Goal: Transaction & Acquisition: Purchase product/service

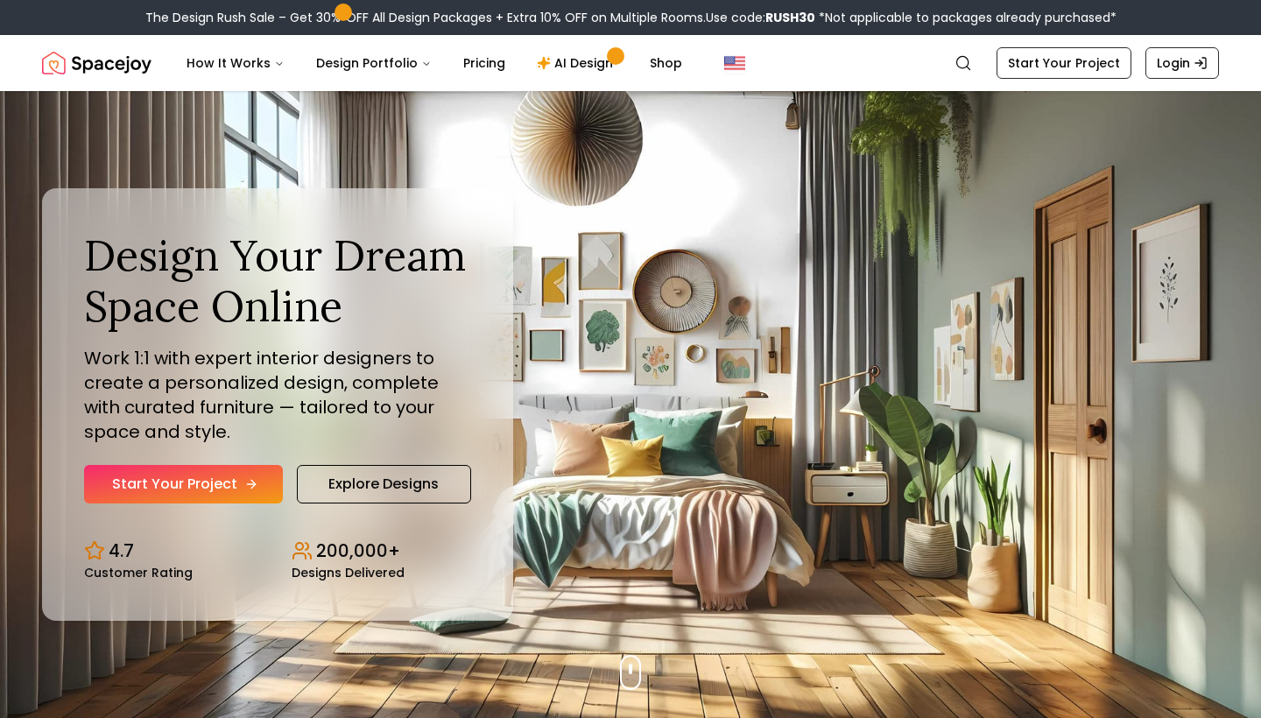
click at [222, 479] on link "Start Your Project" at bounding box center [183, 484] width 199 height 39
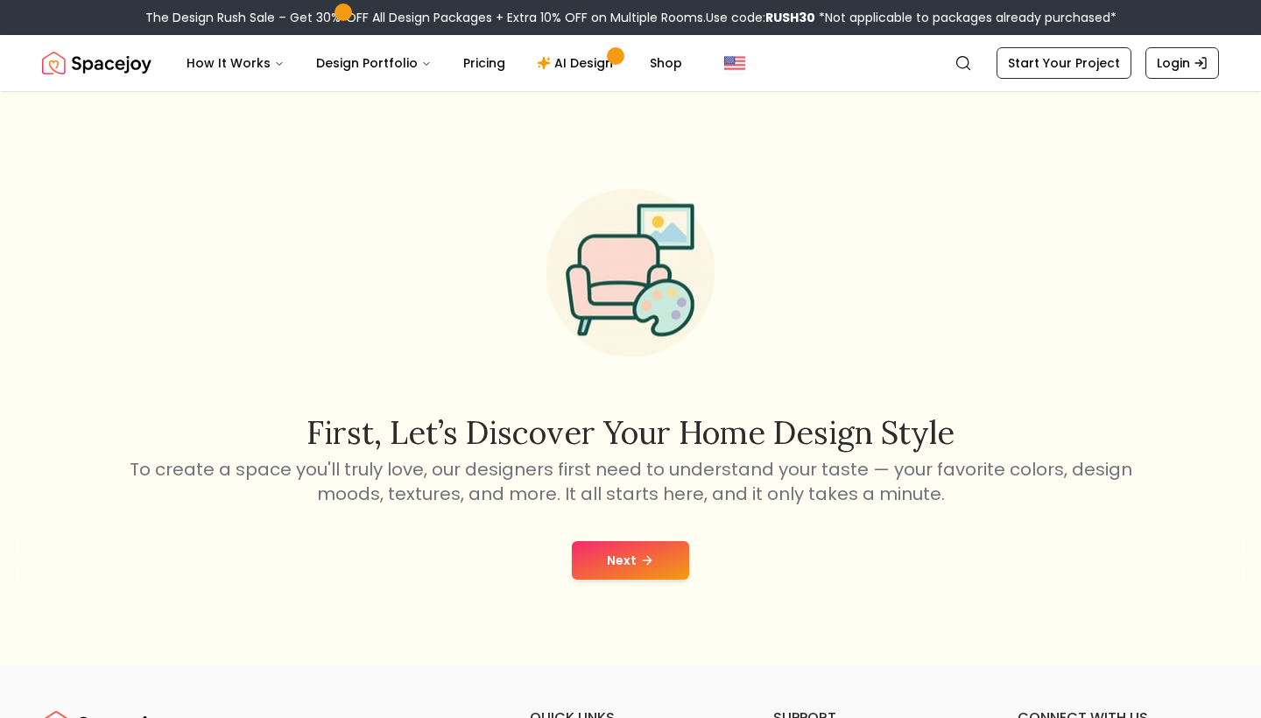
click at [654, 554] on button "Next" at bounding box center [630, 560] width 117 height 39
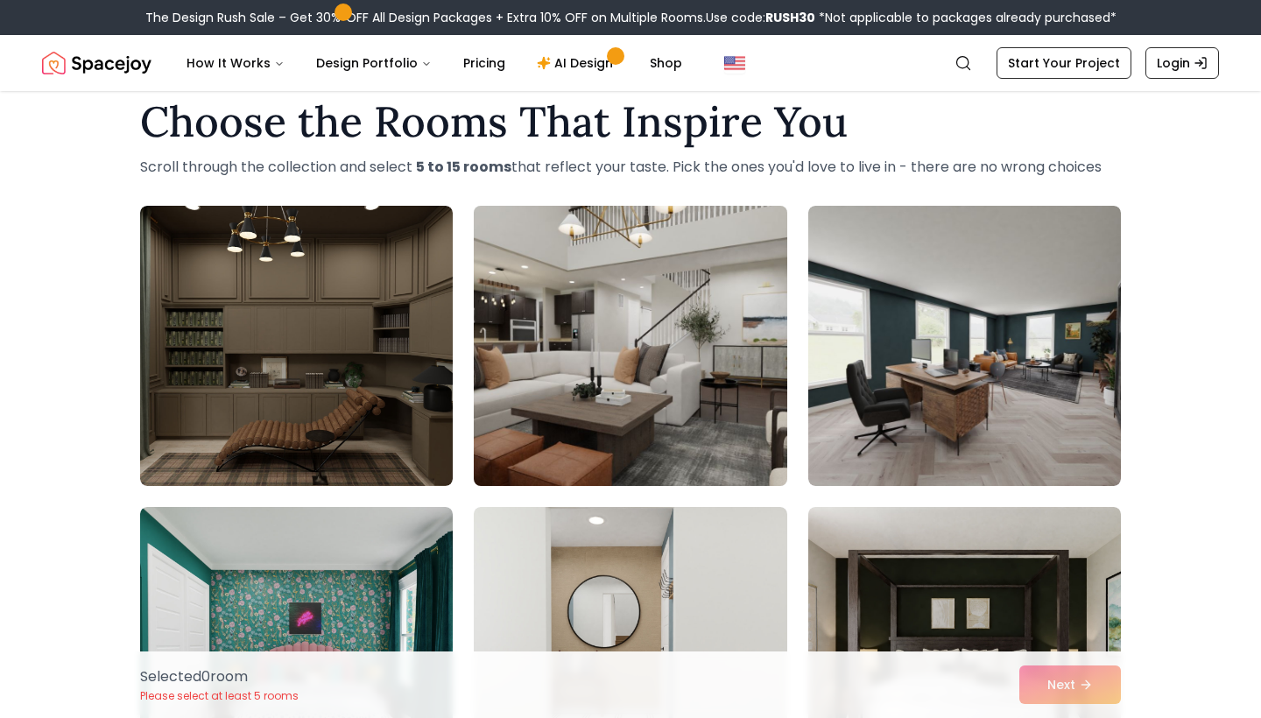
scroll to position [39, 0]
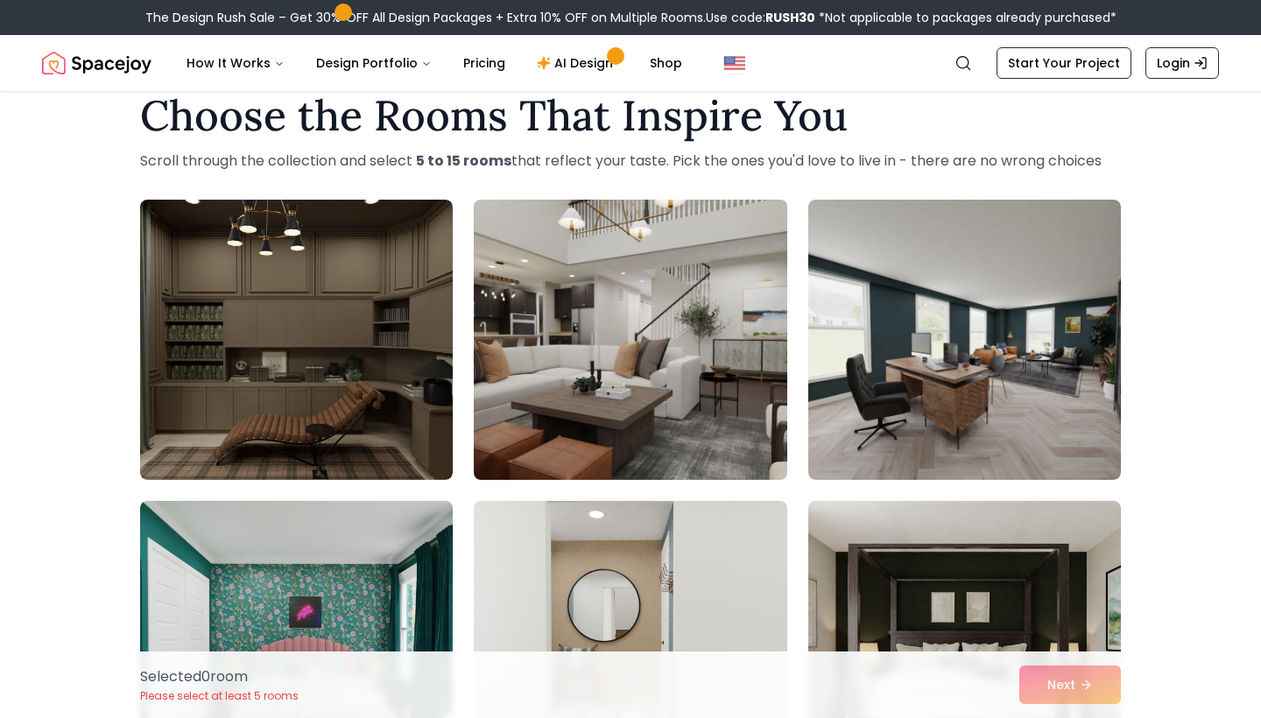
click at [574, 404] on img at bounding box center [630, 340] width 328 height 294
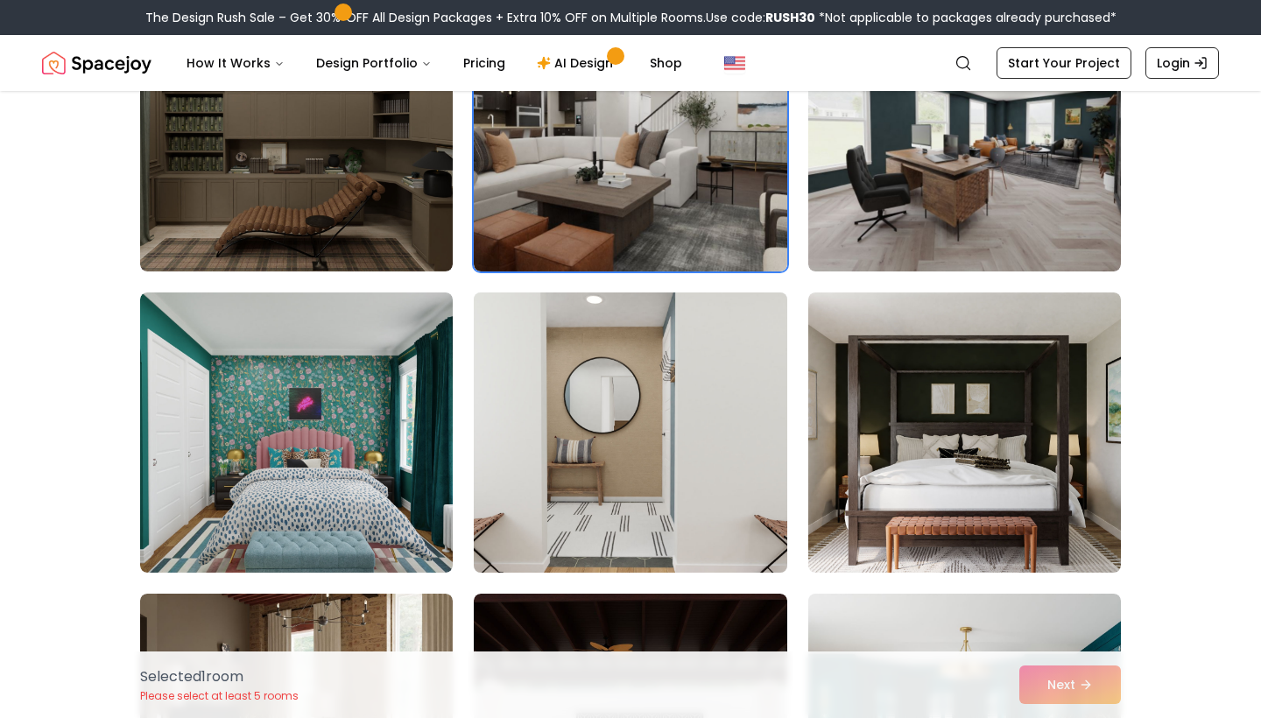
scroll to position [253, 0]
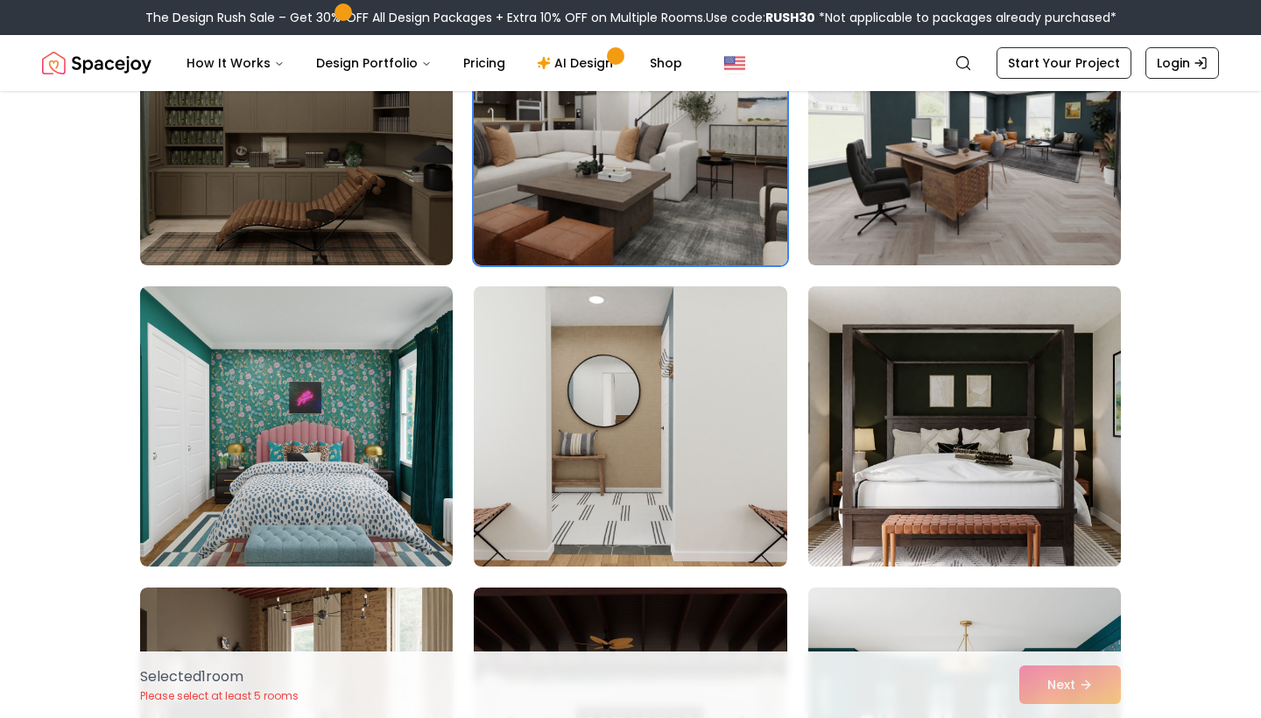
click at [898, 413] on img at bounding box center [964, 426] width 328 height 294
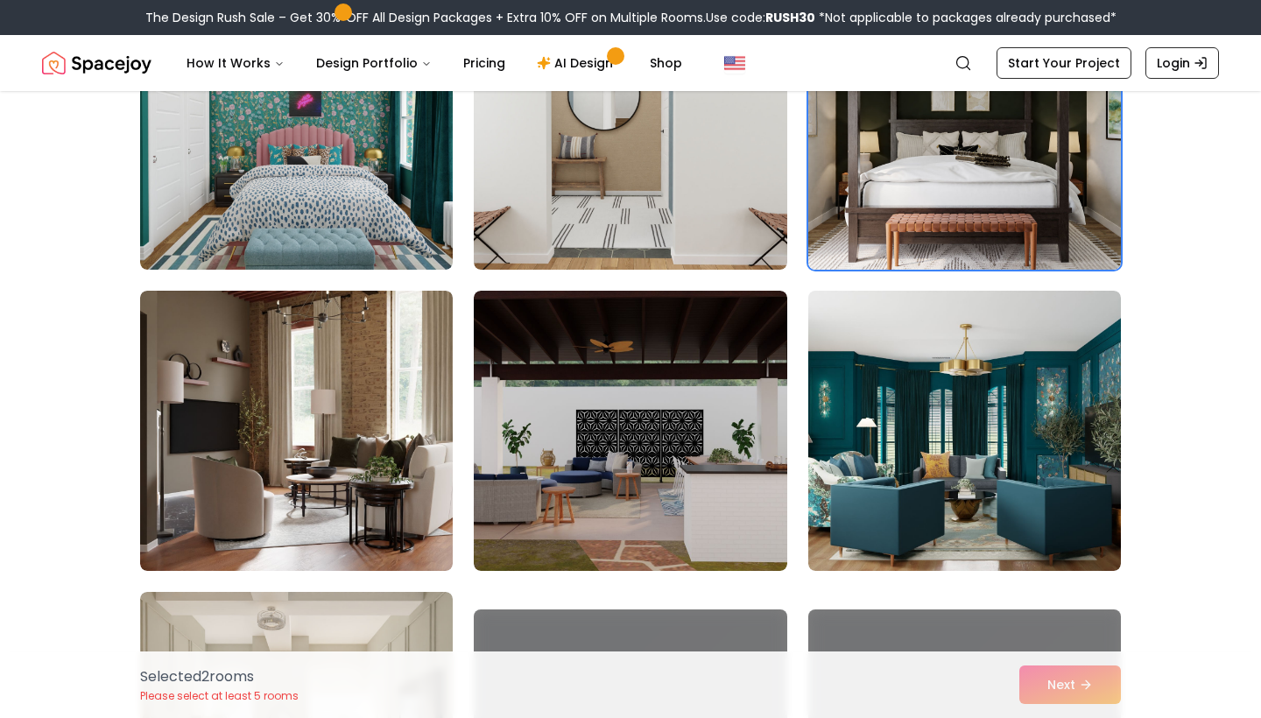
scroll to position [564, 0]
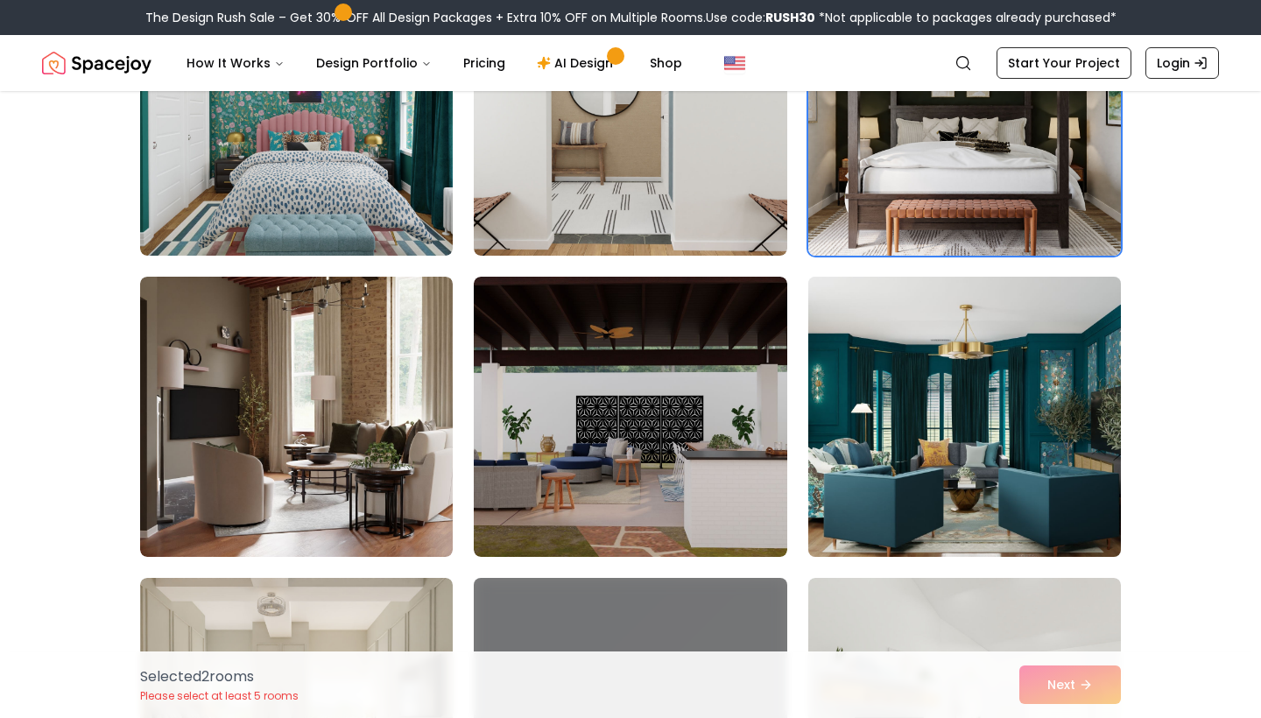
click at [954, 441] on img at bounding box center [964, 417] width 328 height 294
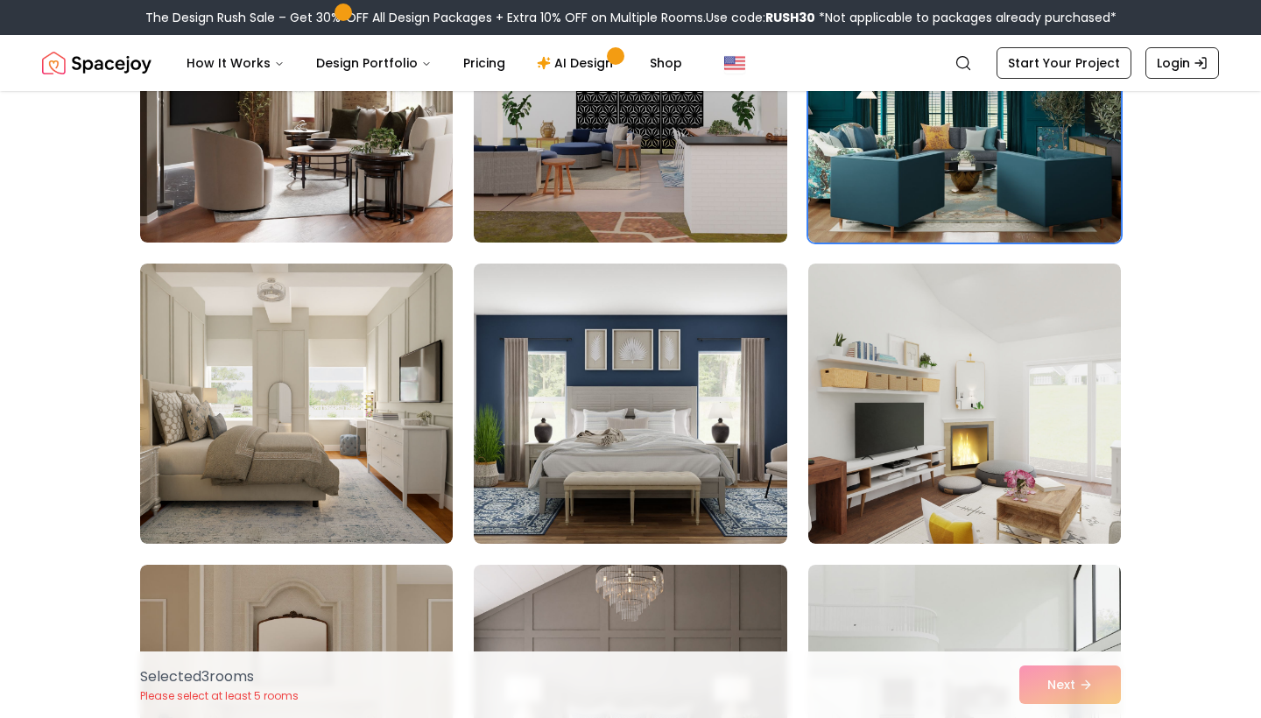
scroll to position [896, 0]
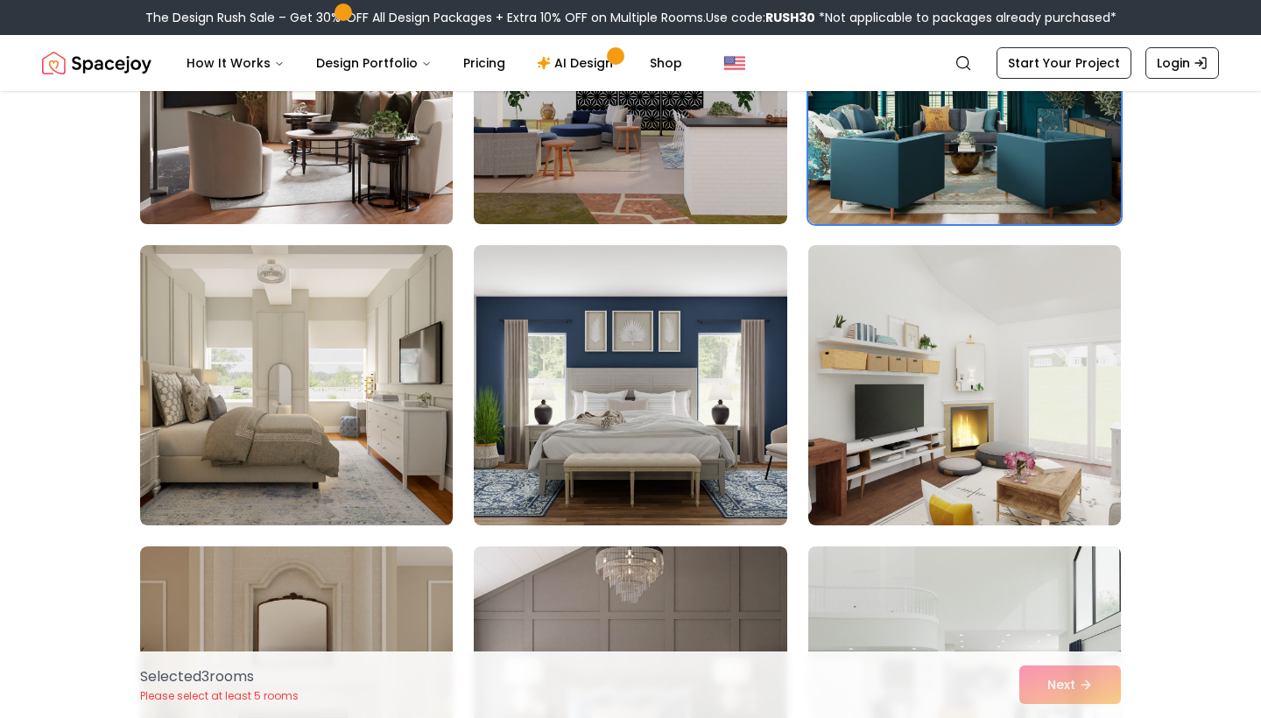
click at [399, 197] on img at bounding box center [296, 84] width 328 height 294
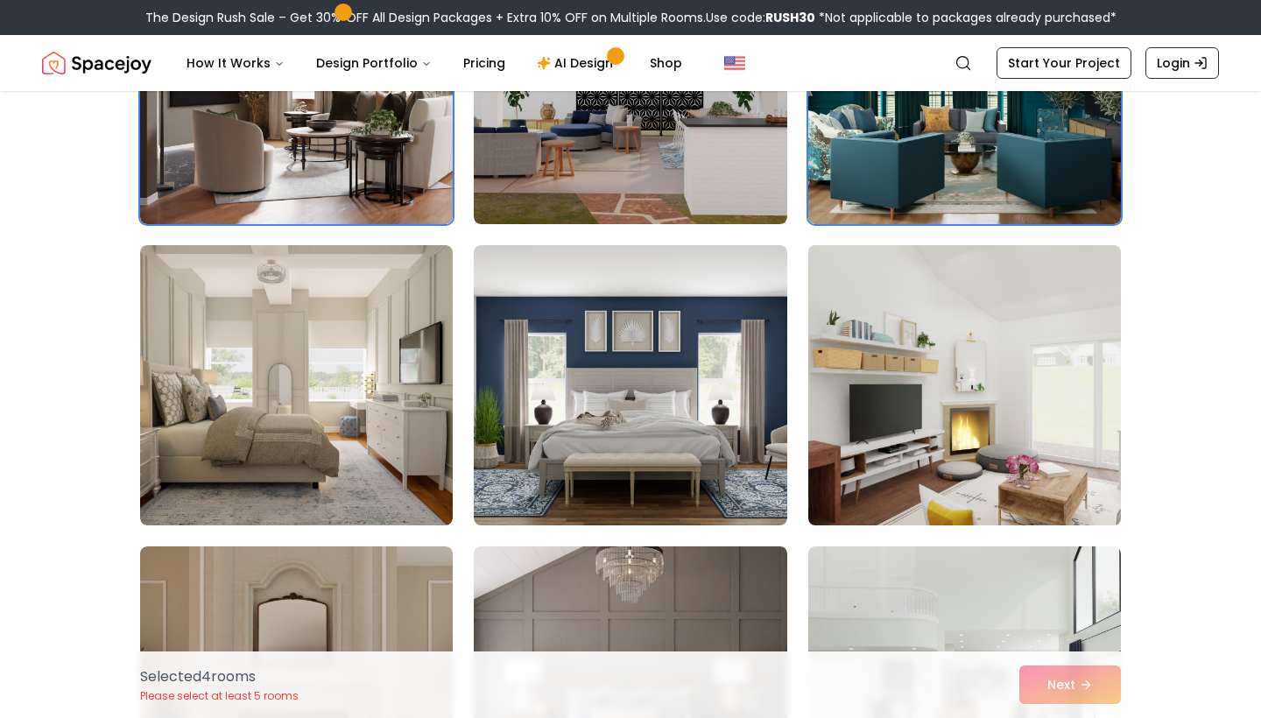
click at [930, 384] on img at bounding box center [964, 385] width 328 height 294
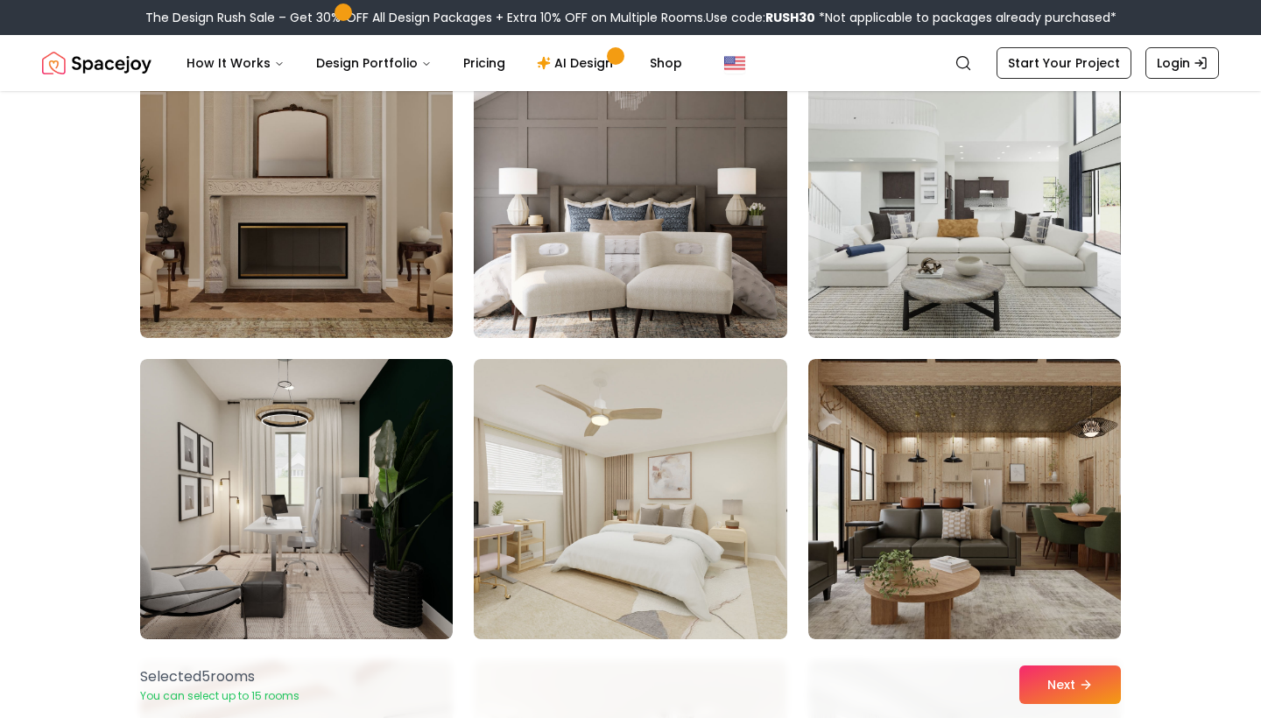
scroll to position [1389, 0]
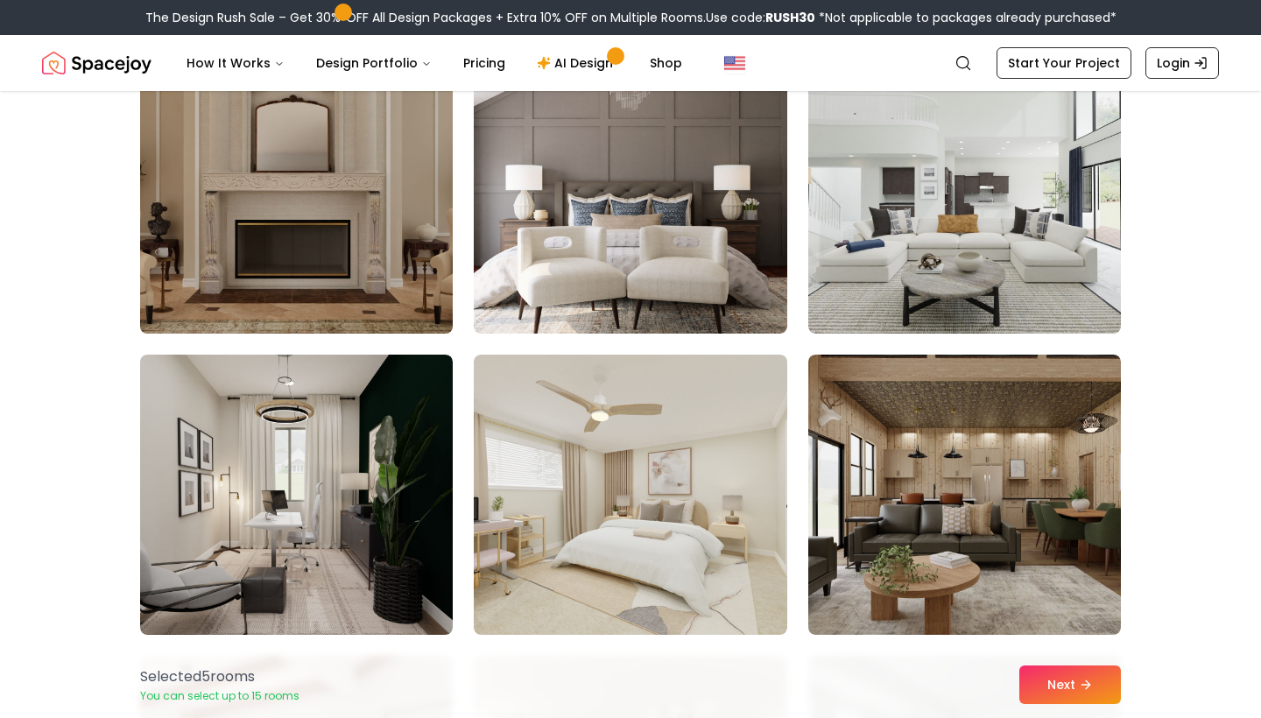
click at [343, 217] on img at bounding box center [296, 193] width 328 height 294
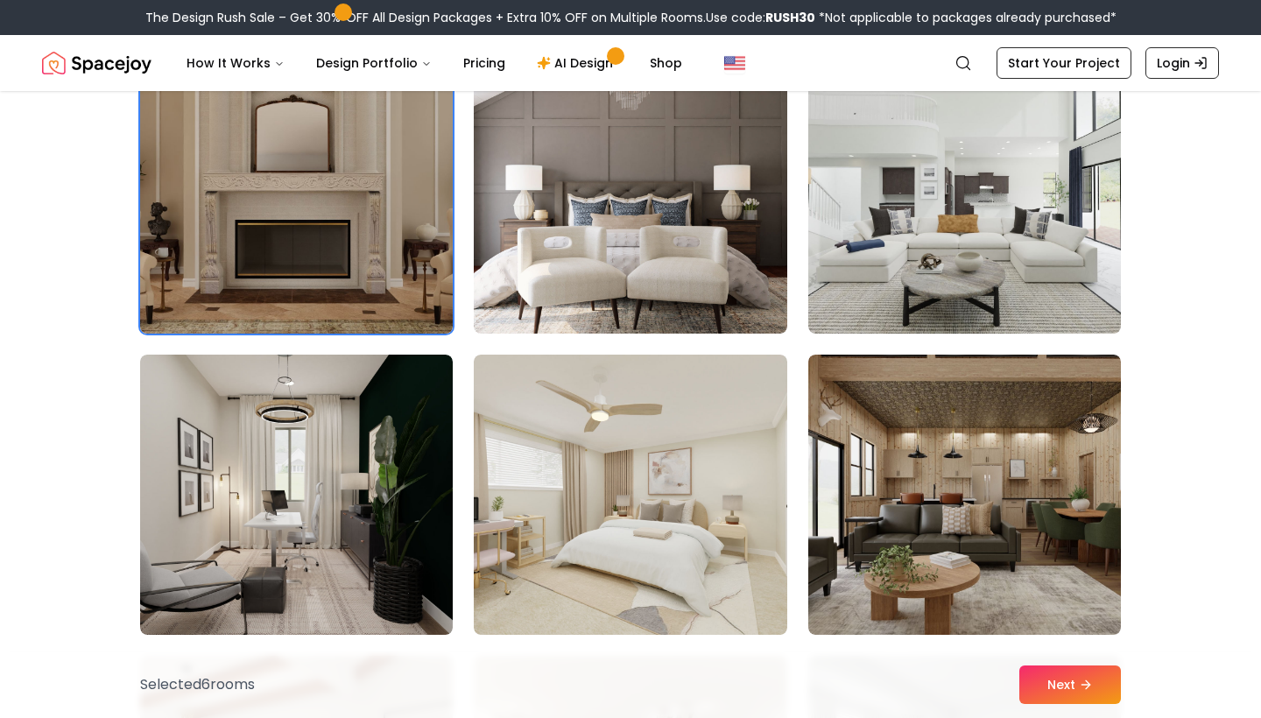
click at [378, 226] on img at bounding box center [296, 193] width 328 height 294
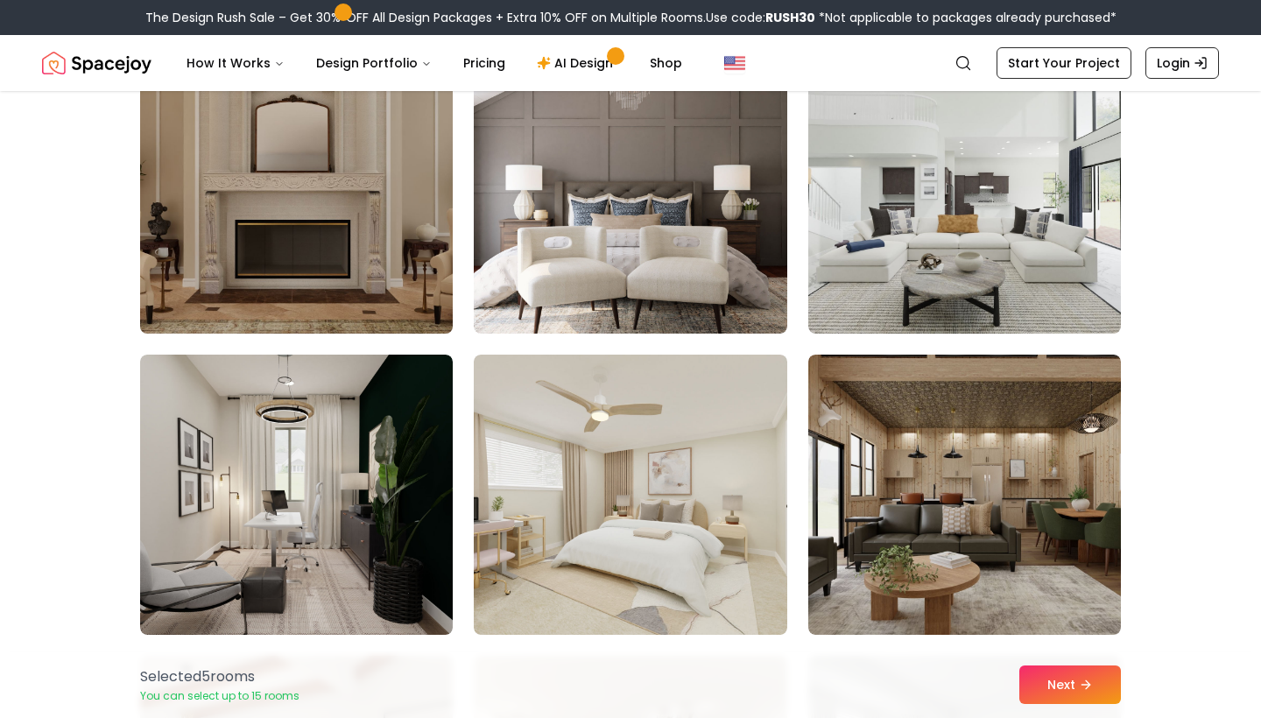
scroll to position [1262, 1]
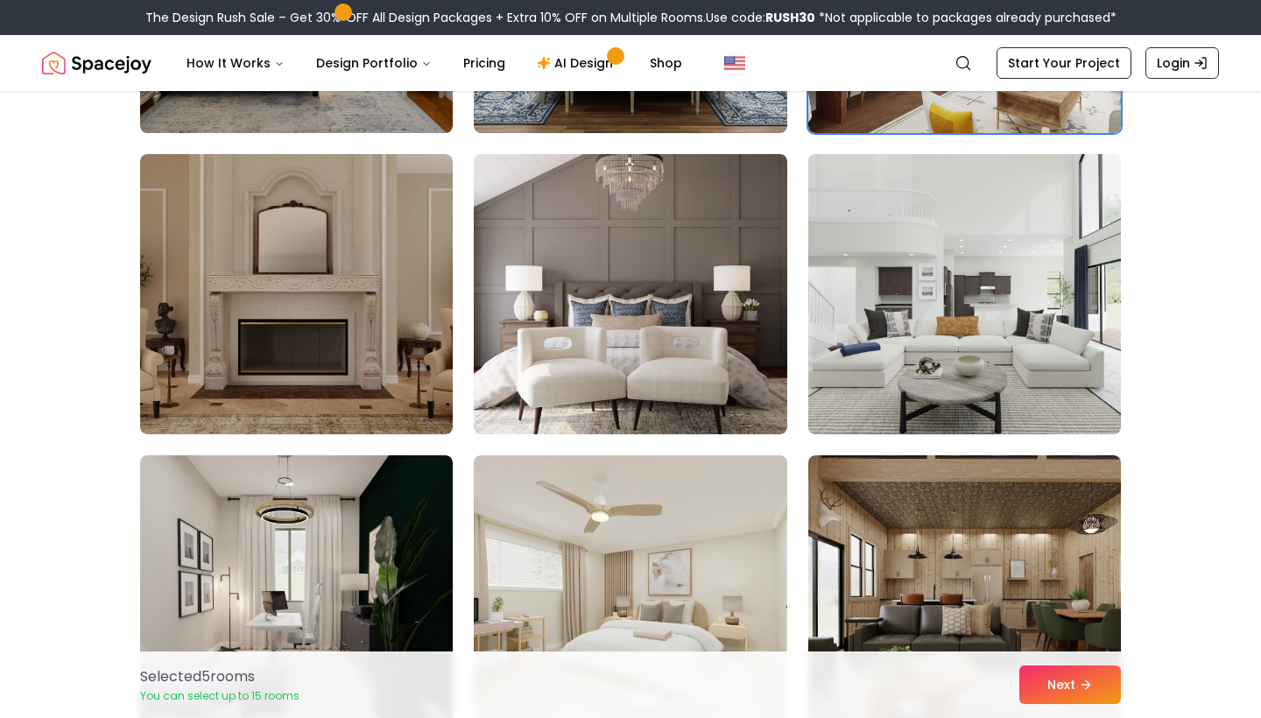
click at [917, 342] on img at bounding box center [964, 294] width 328 height 294
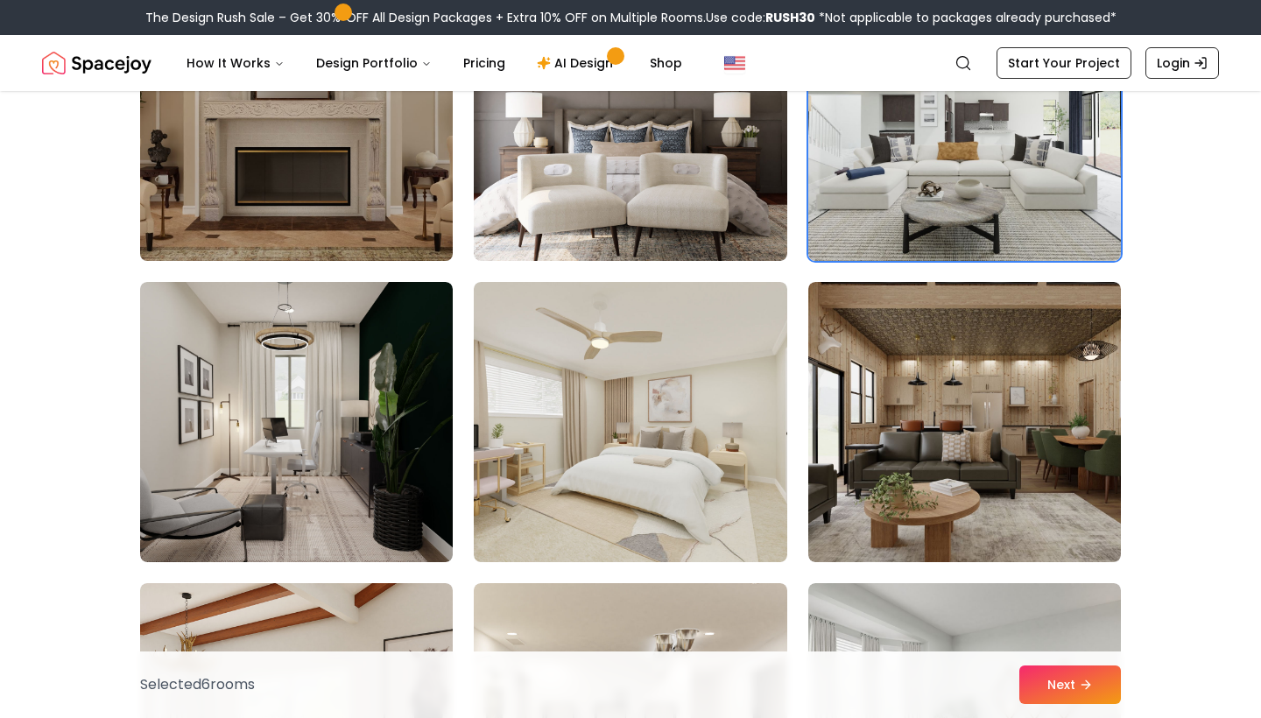
scroll to position [1477, 0]
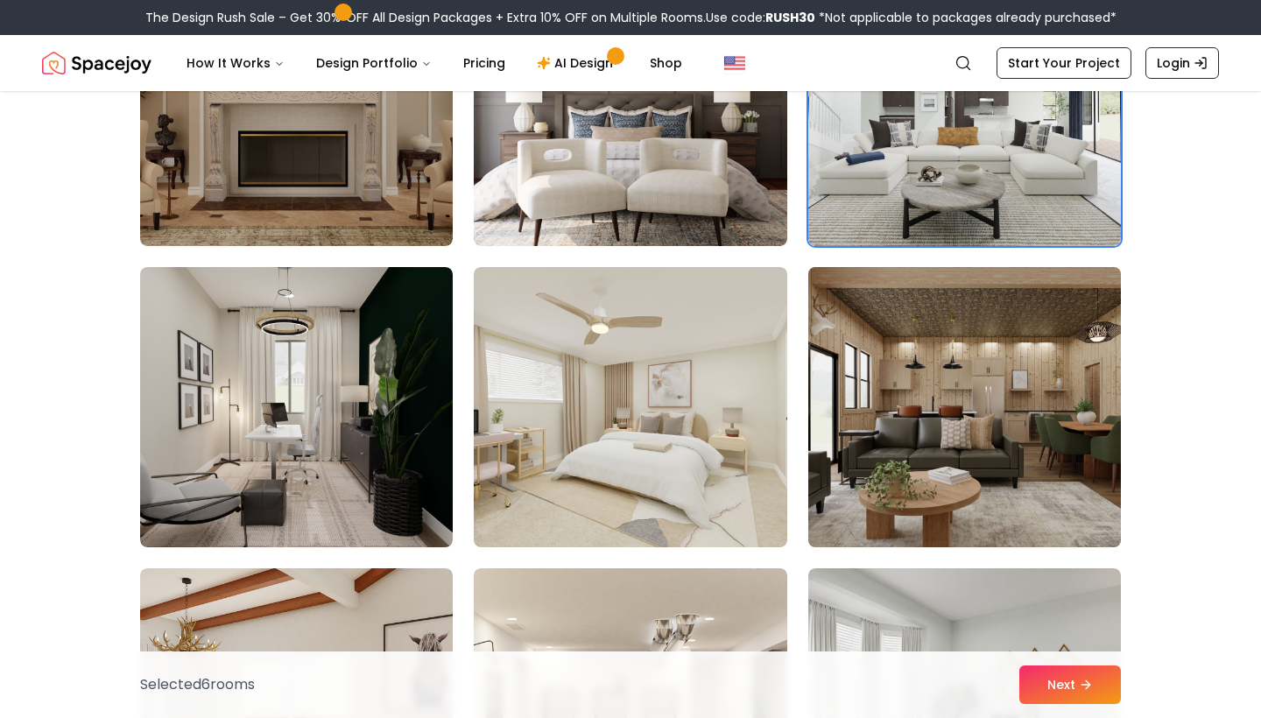
click at [868, 397] on img at bounding box center [964, 407] width 328 height 294
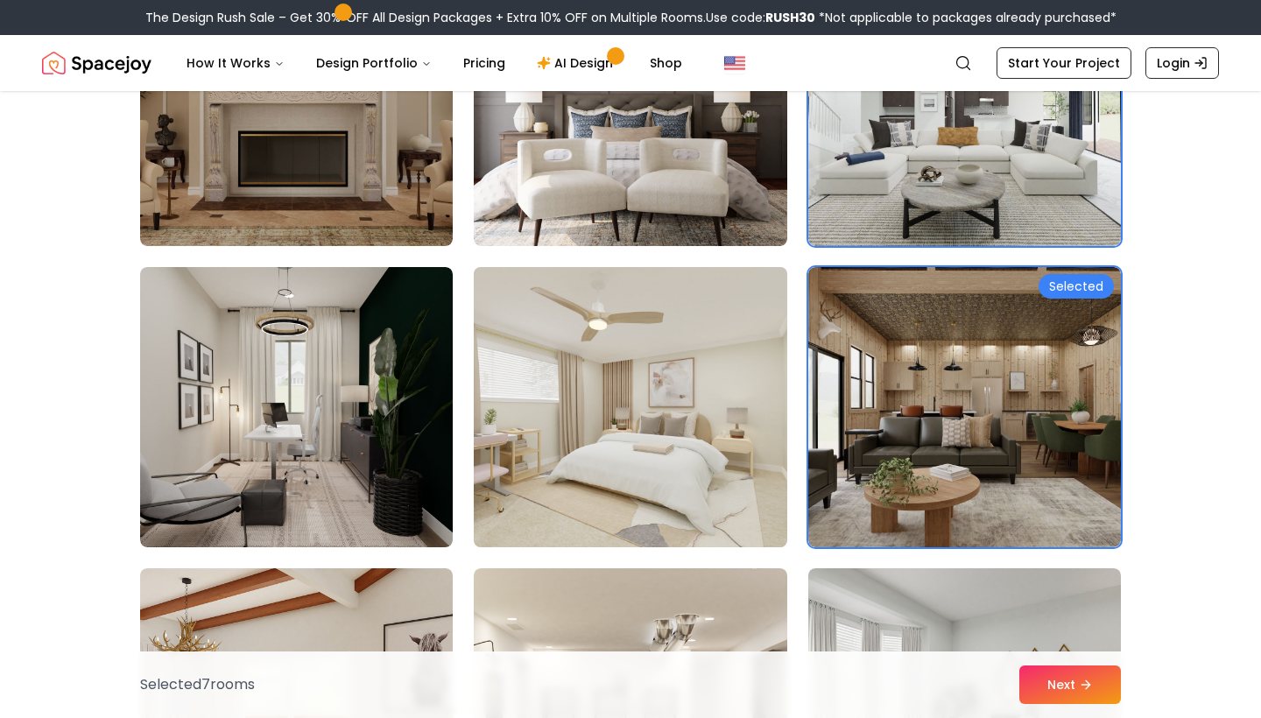
click at [865, 448] on img at bounding box center [964, 407] width 313 height 280
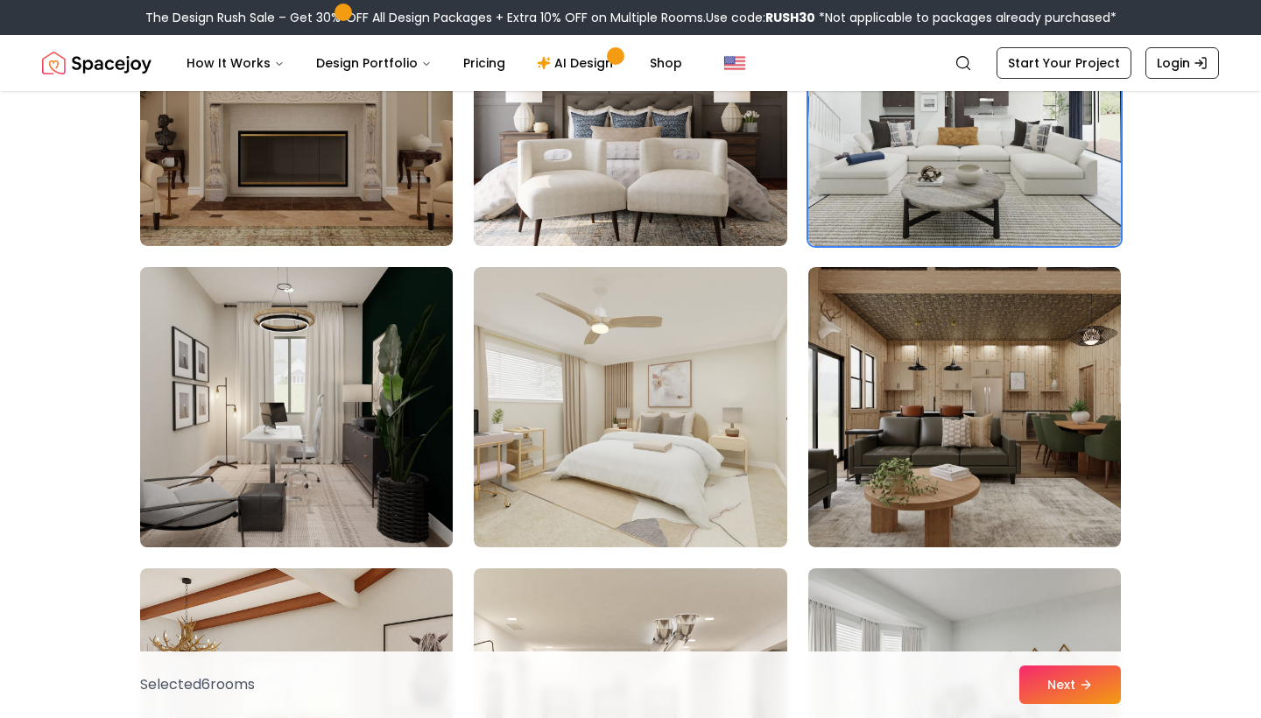
click at [337, 427] on img at bounding box center [296, 407] width 328 height 294
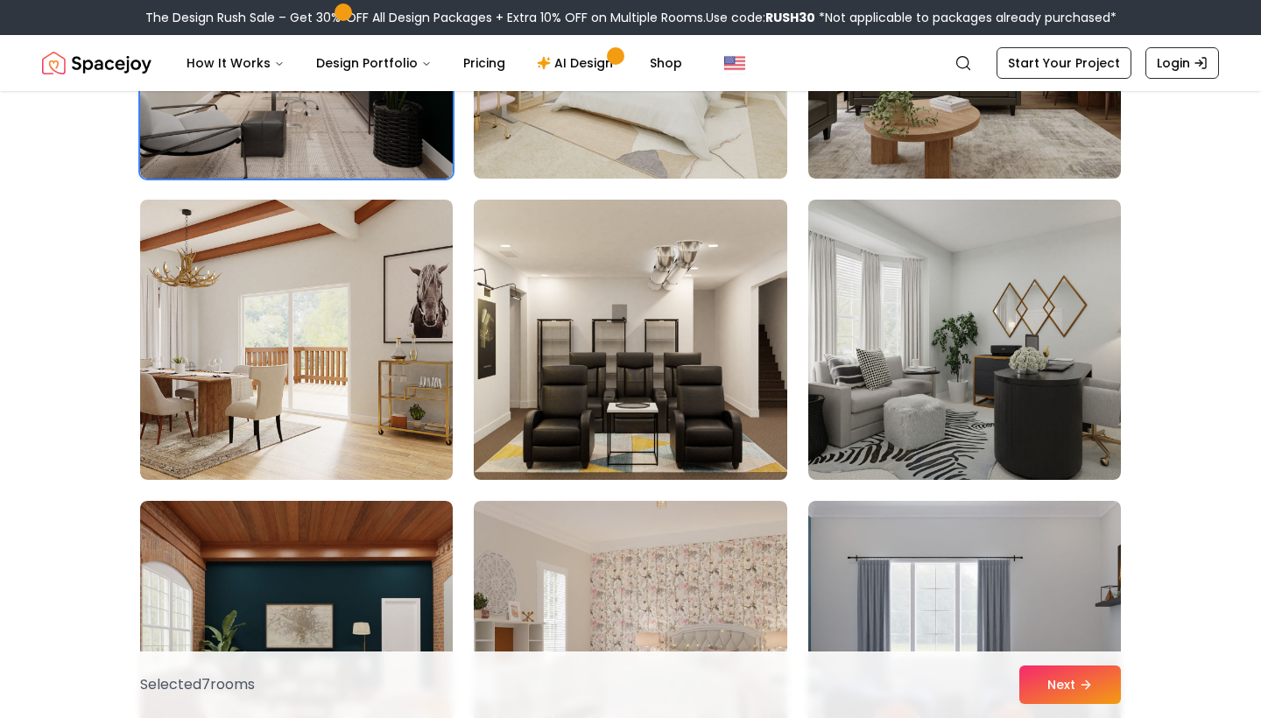
scroll to position [1870, 0]
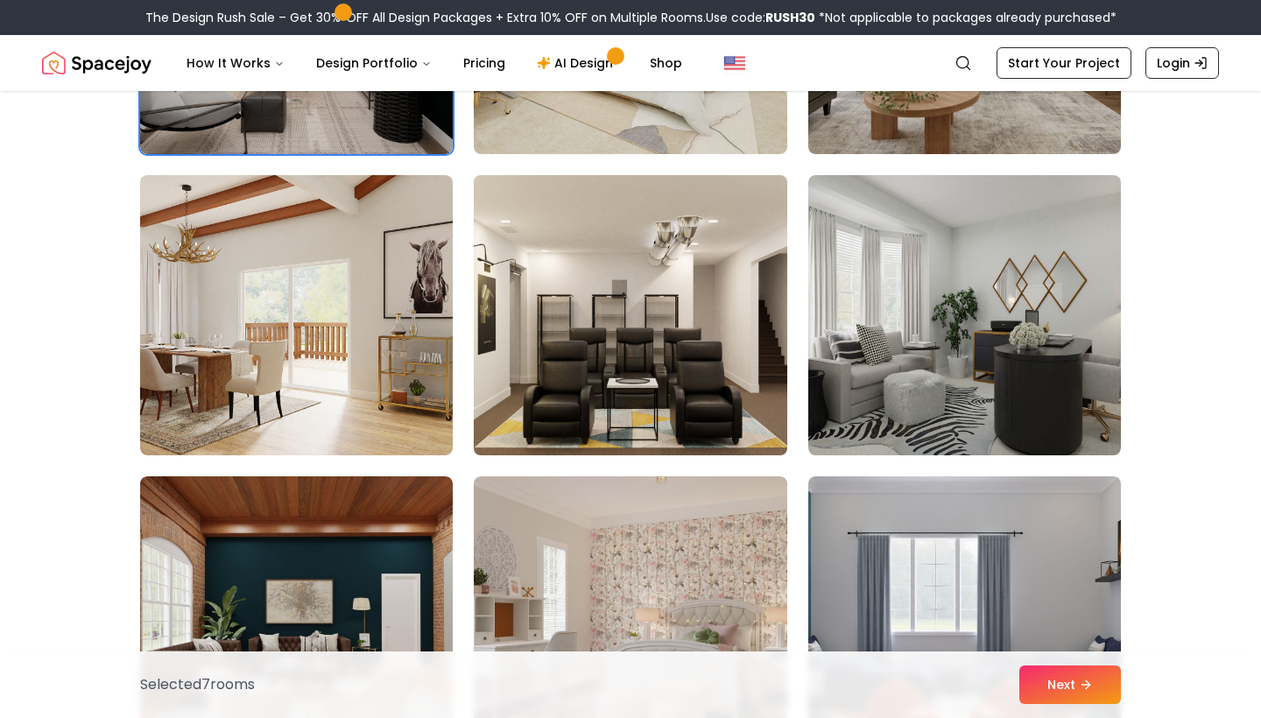
click at [615, 372] on img at bounding box center [630, 315] width 328 height 294
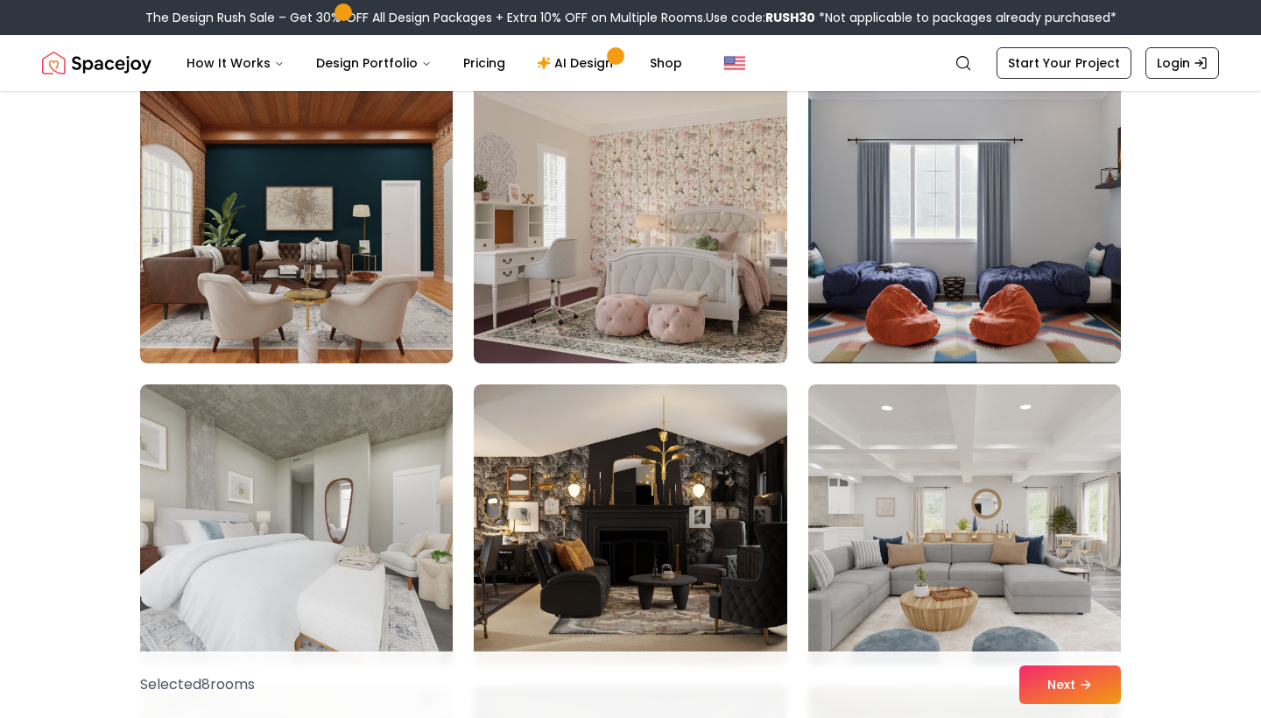
scroll to position [2274, 0]
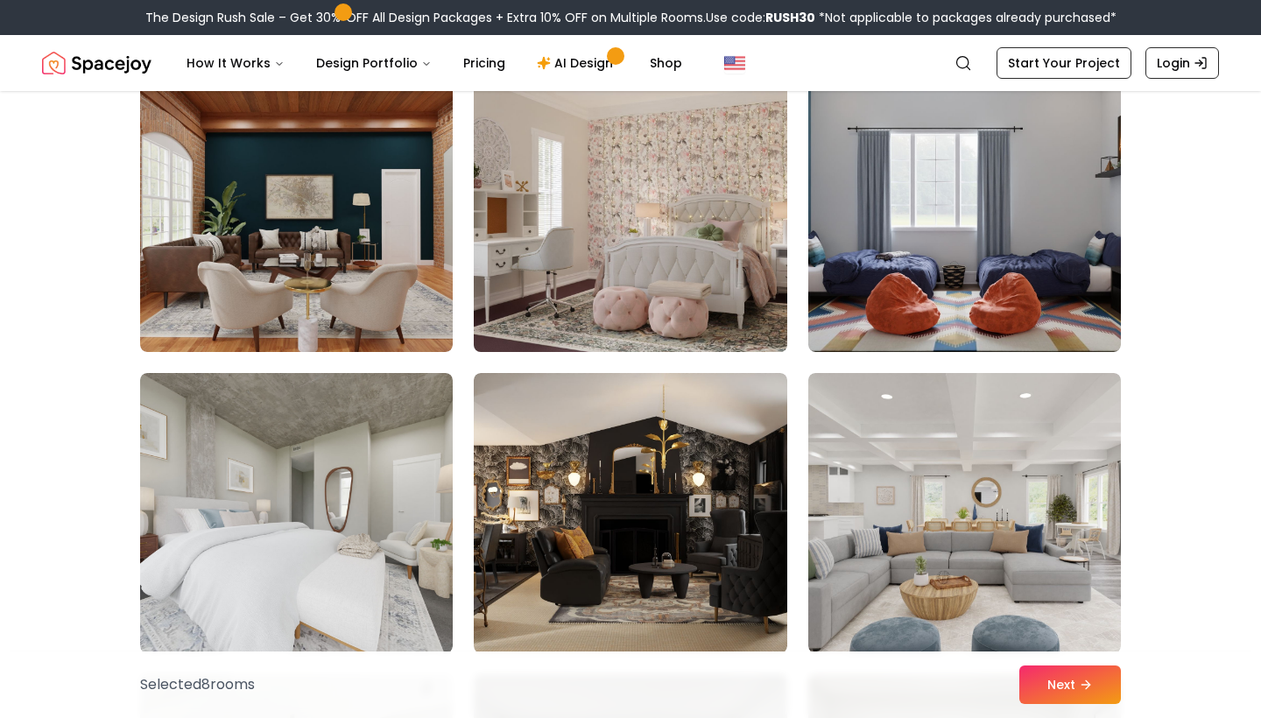
click at [685, 251] on img at bounding box center [630, 212] width 328 height 294
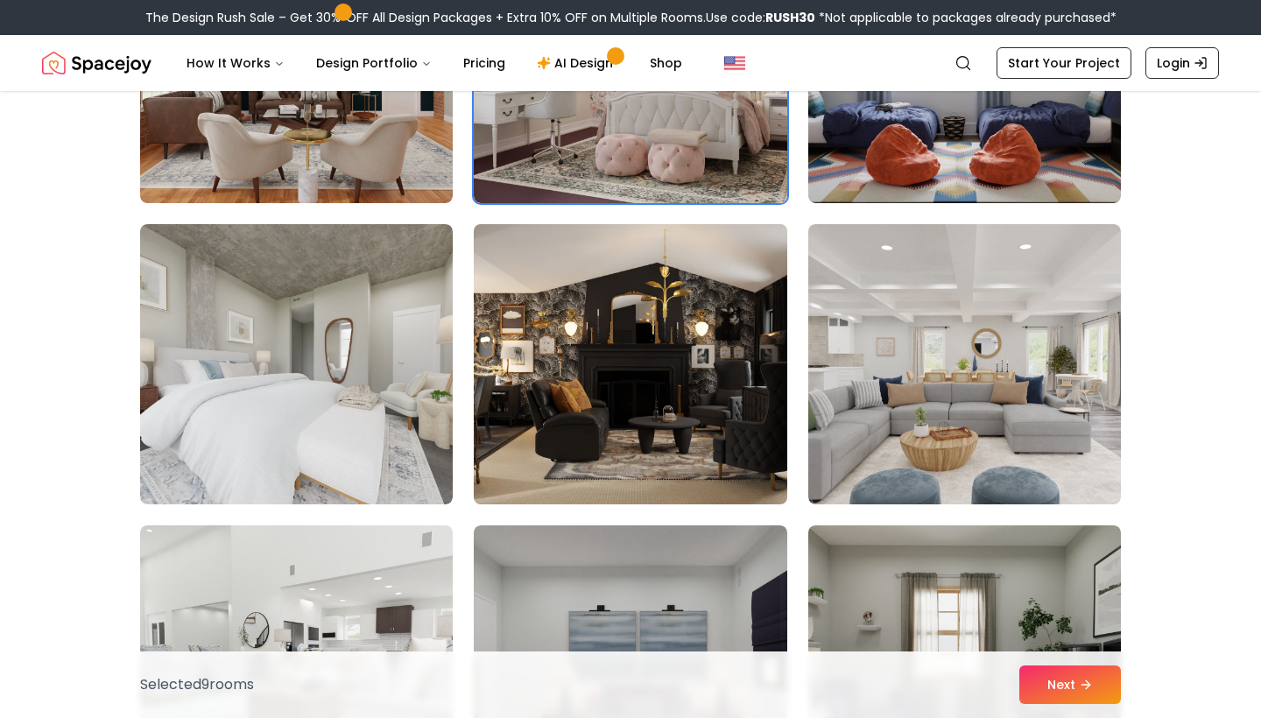
scroll to position [2475, 0]
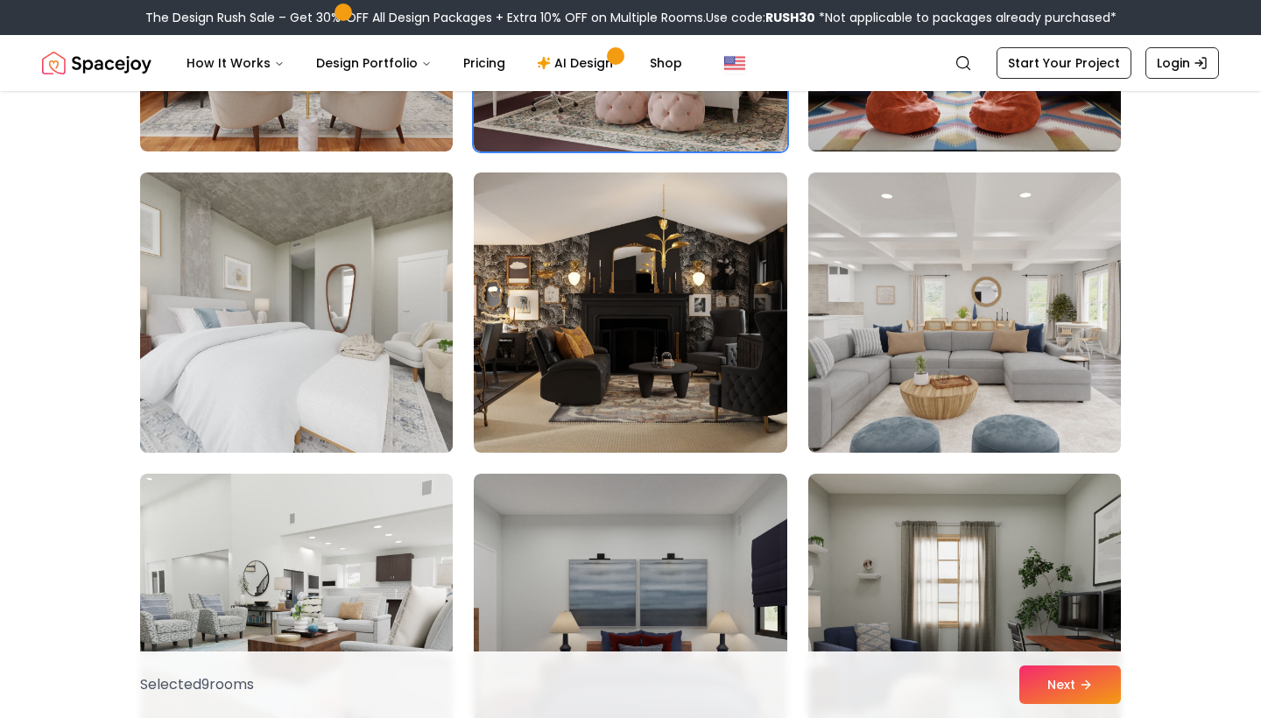
click at [360, 411] on img at bounding box center [296, 312] width 328 height 294
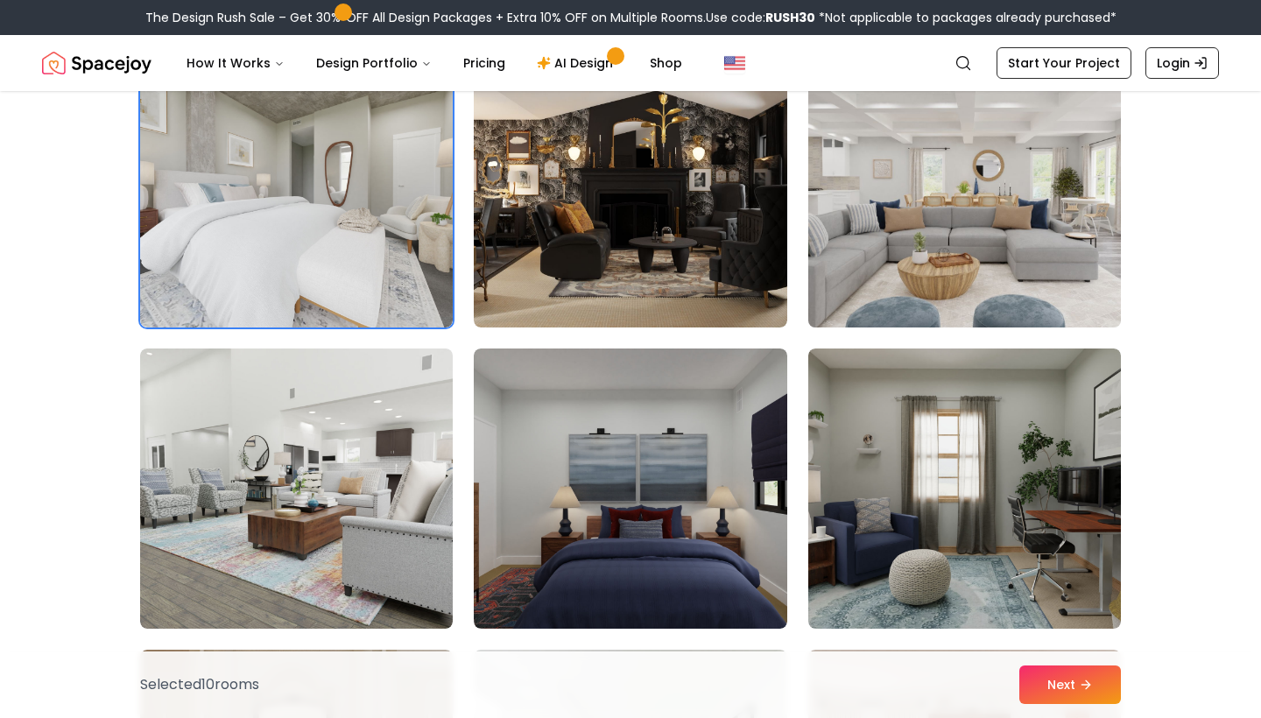
scroll to position [2609, 0]
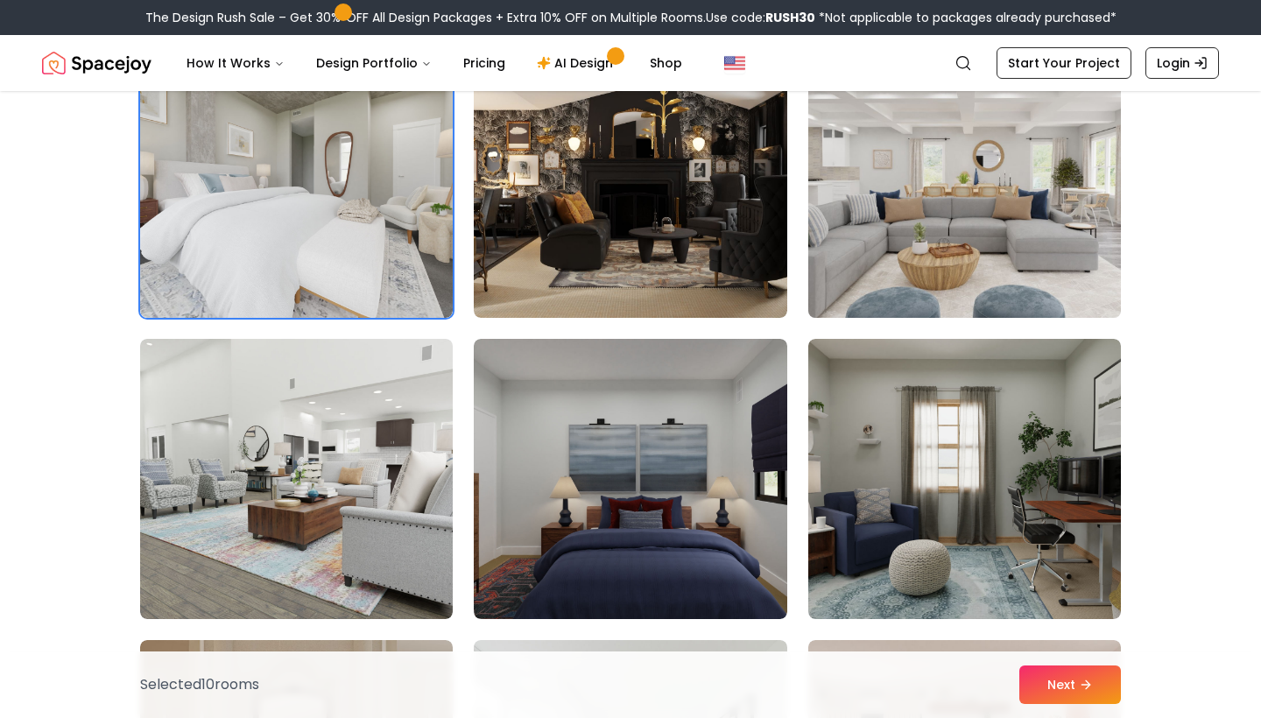
click at [1055, 246] on img at bounding box center [964, 178] width 328 height 294
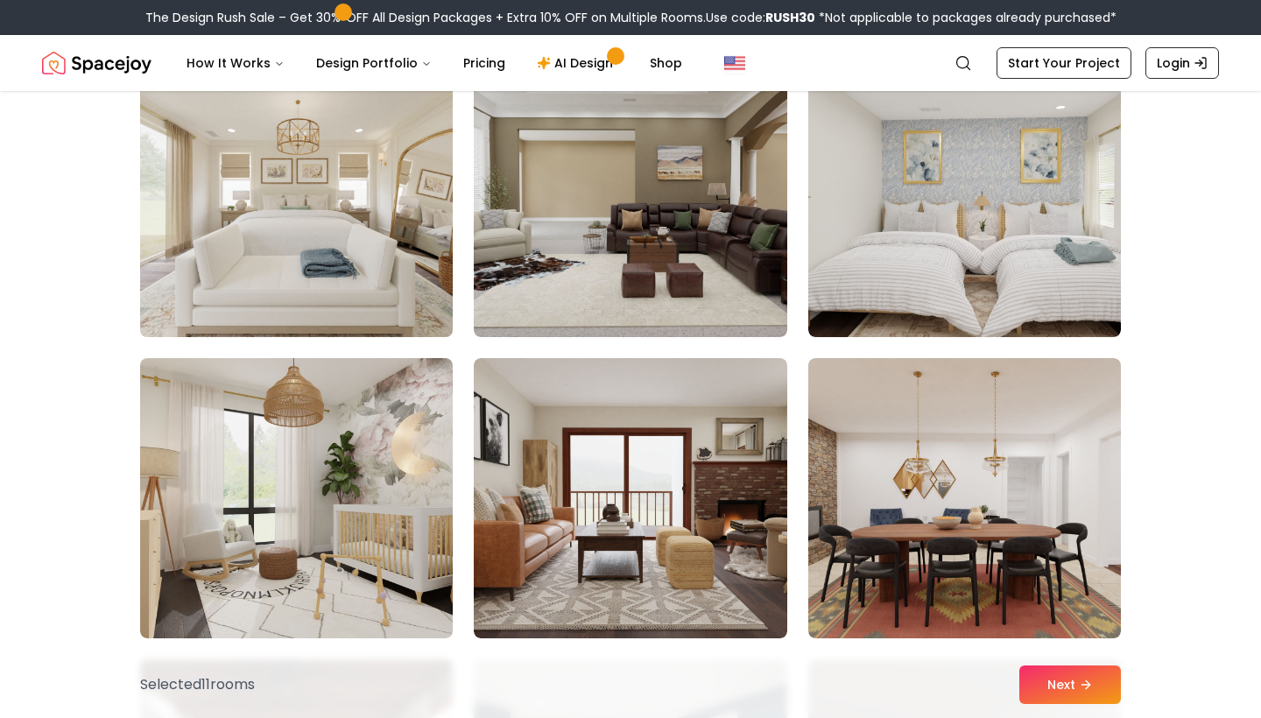
scroll to position [4466, 0]
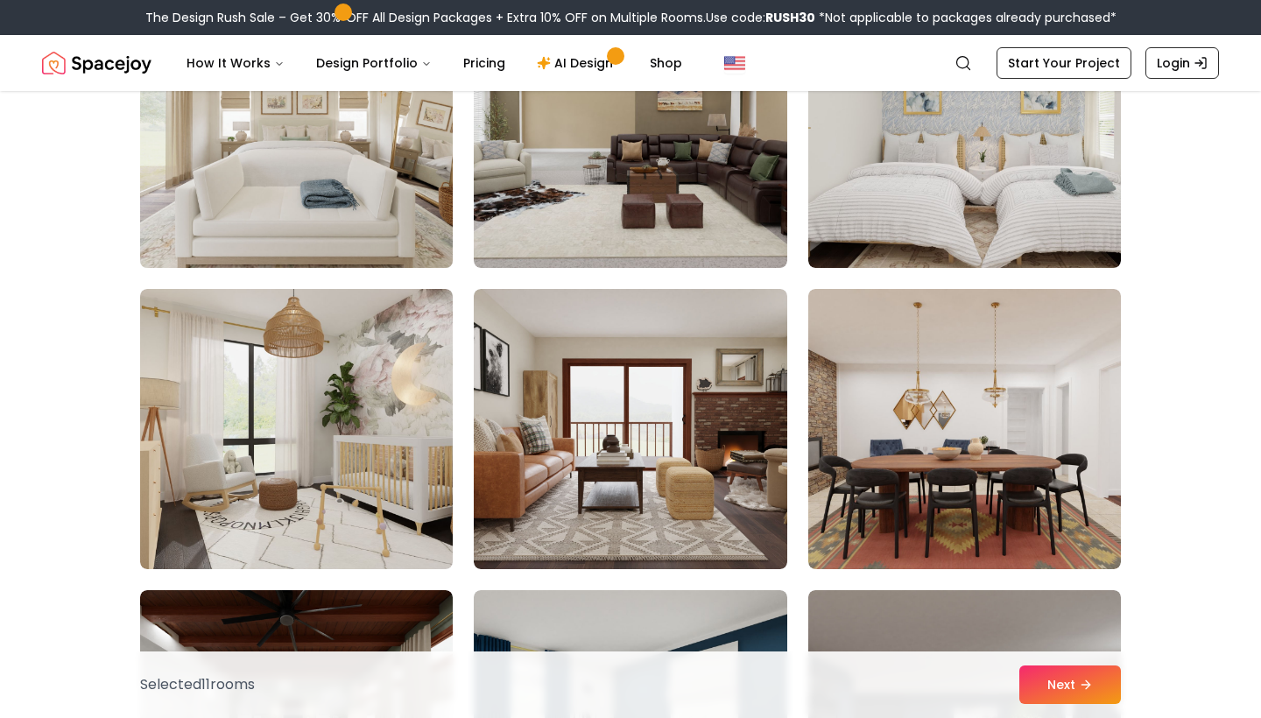
click at [323, 265] on img at bounding box center [296, 128] width 328 height 294
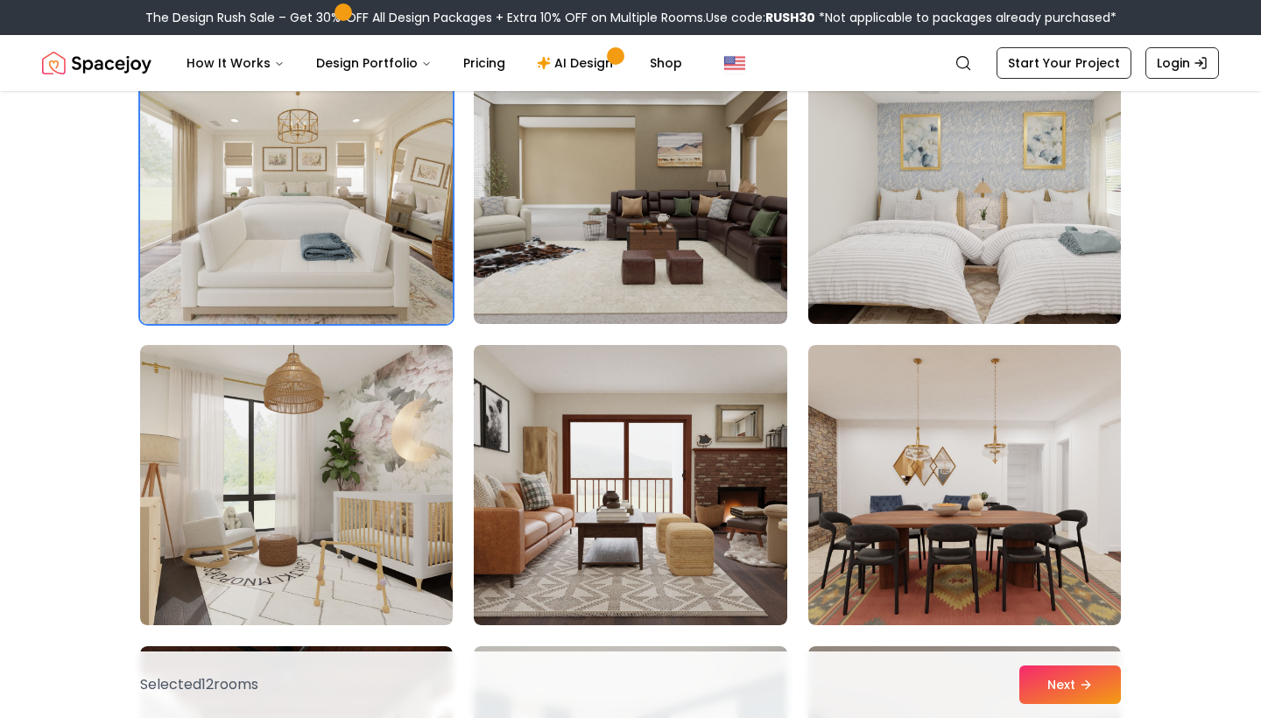
scroll to position [4170, 0]
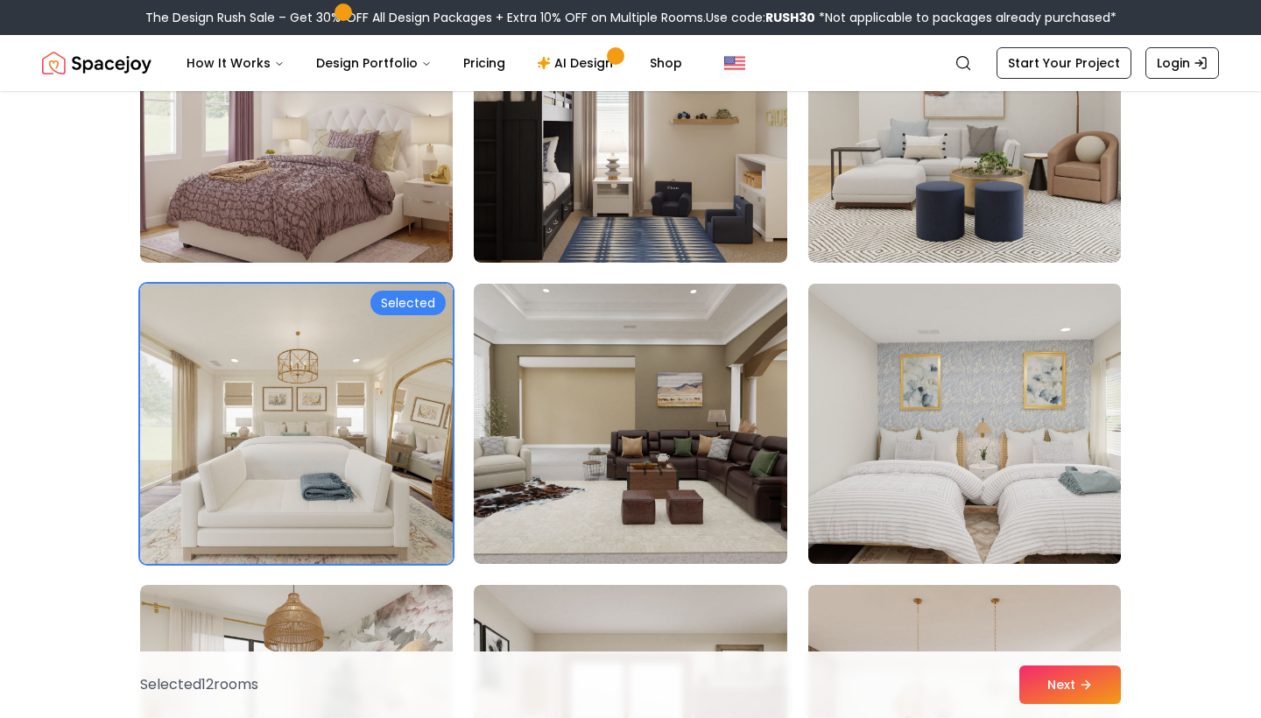
drag, startPoint x: 882, startPoint y: 359, endPoint x: 864, endPoint y: 351, distance: 20.0
click at [882, 359] on img at bounding box center [964, 424] width 328 height 294
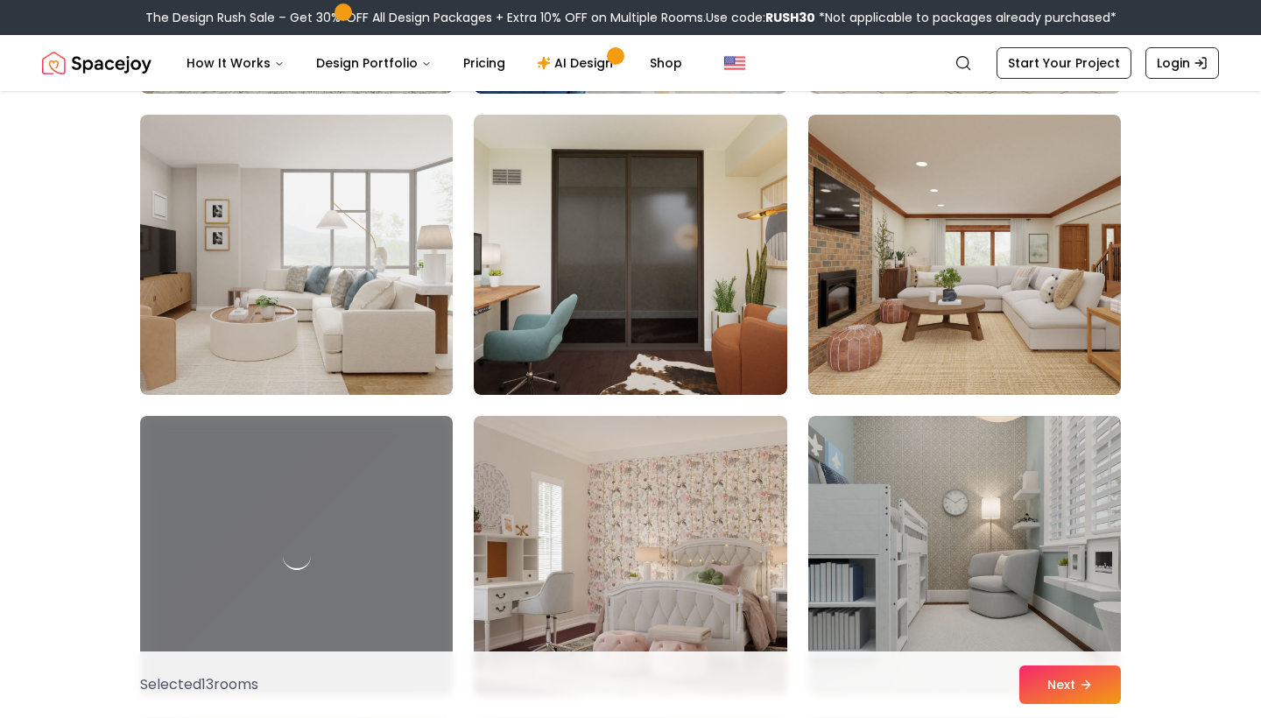
scroll to position [6829, 0]
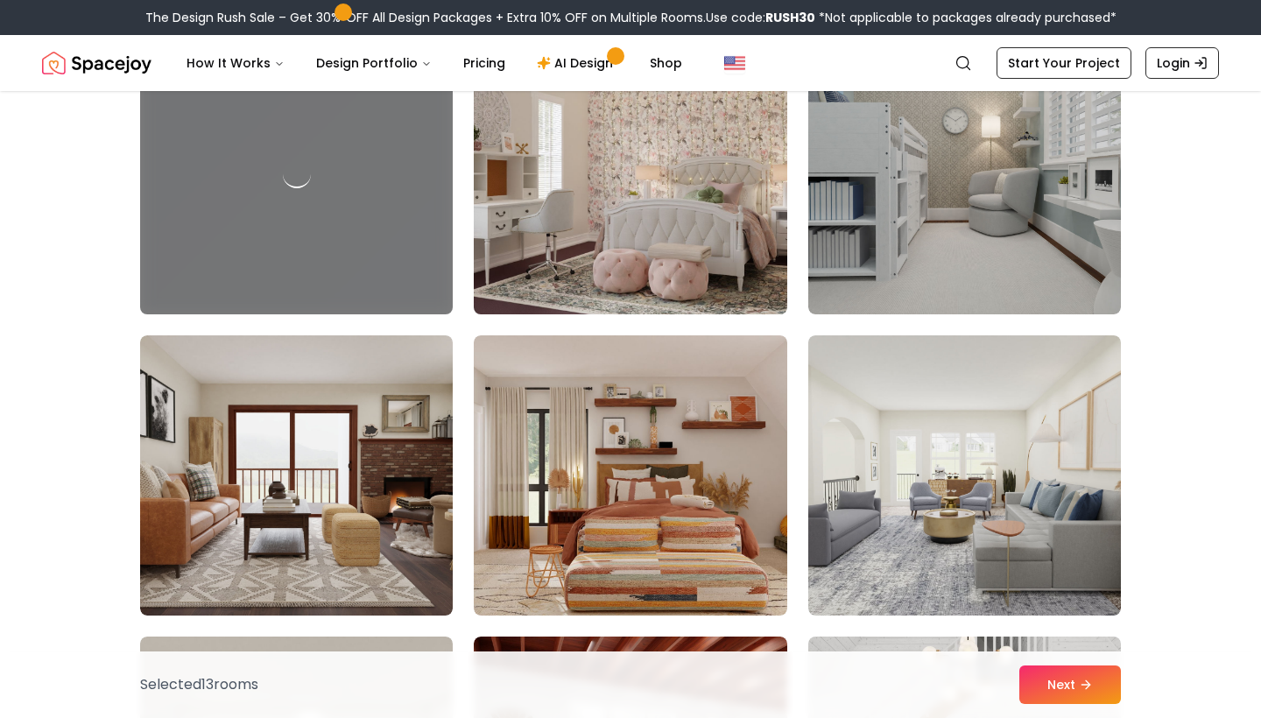
click at [664, 251] on img at bounding box center [630, 174] width 328 height 294
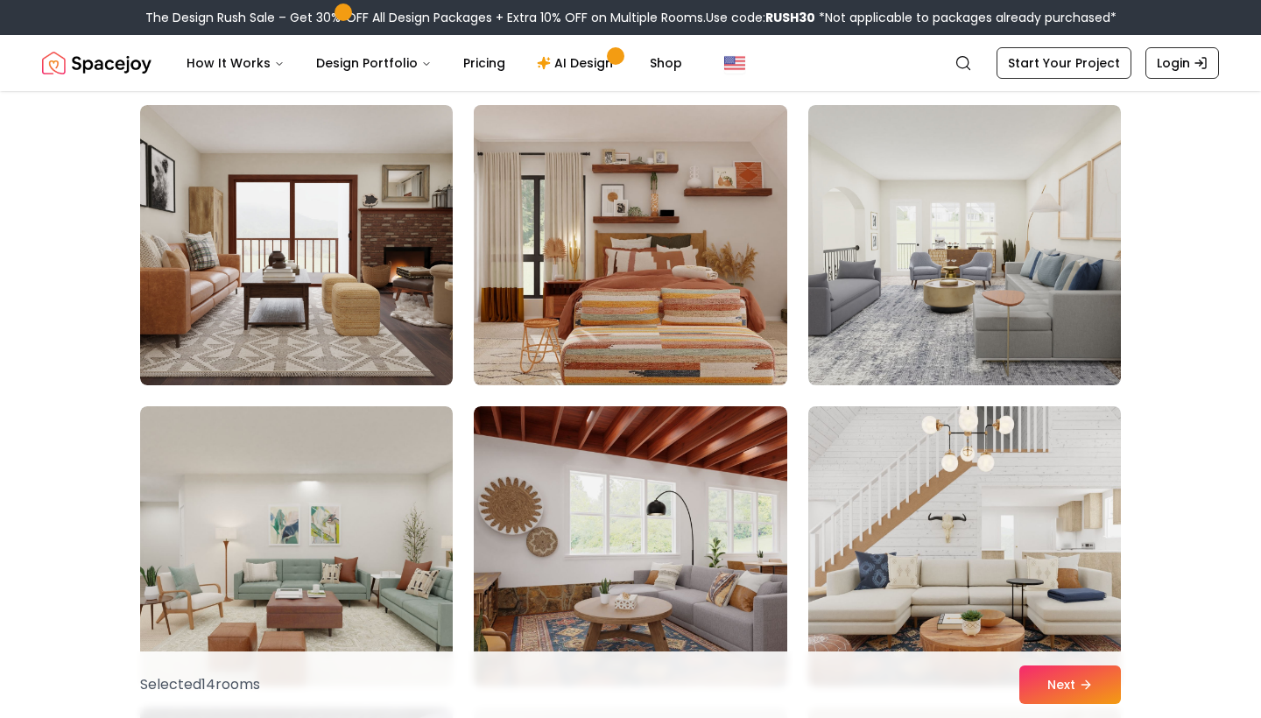
scroll to position [7091, 0]
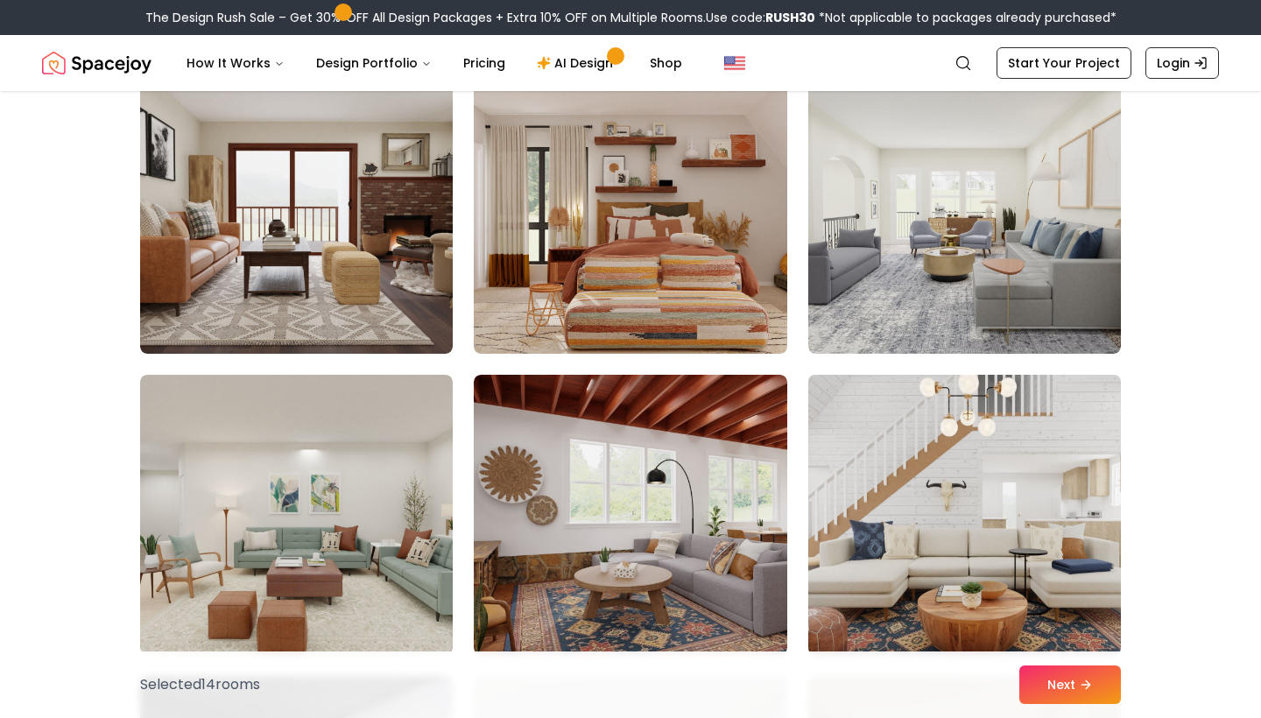
click at [942, 385] on img at bounding box center [964, 515] width 328 height 294
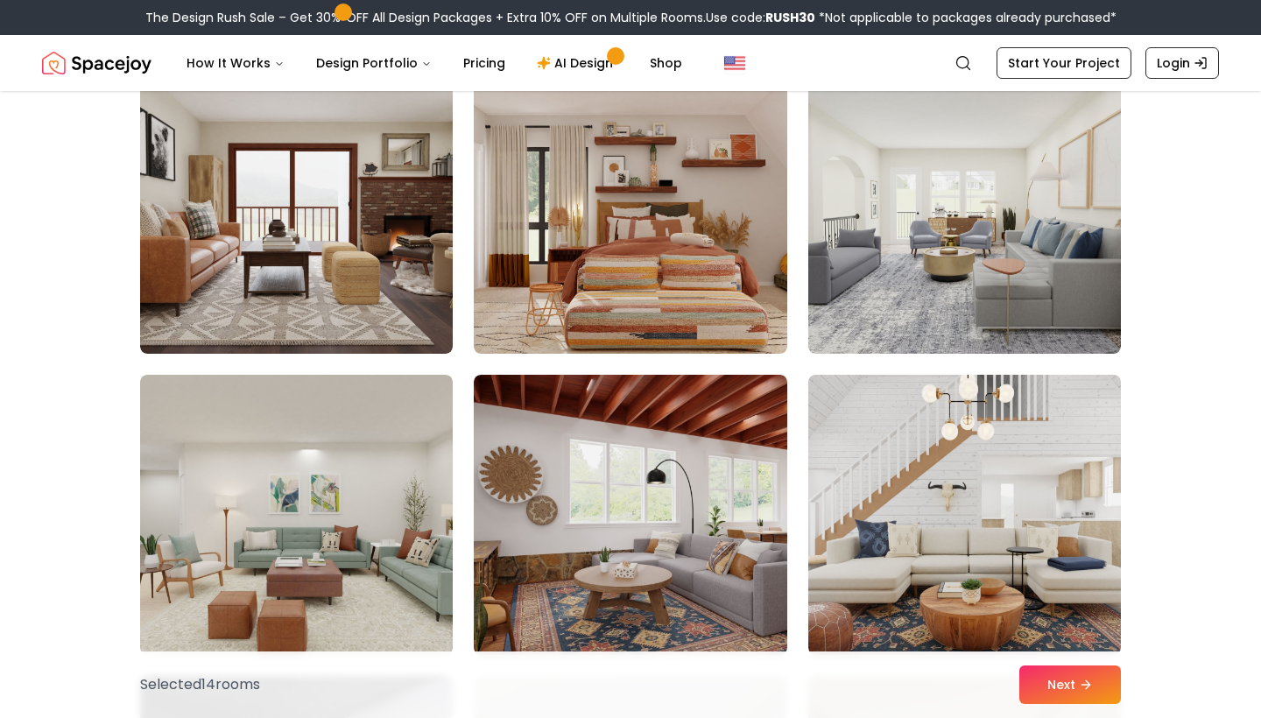
scroll to position [7505, 0]
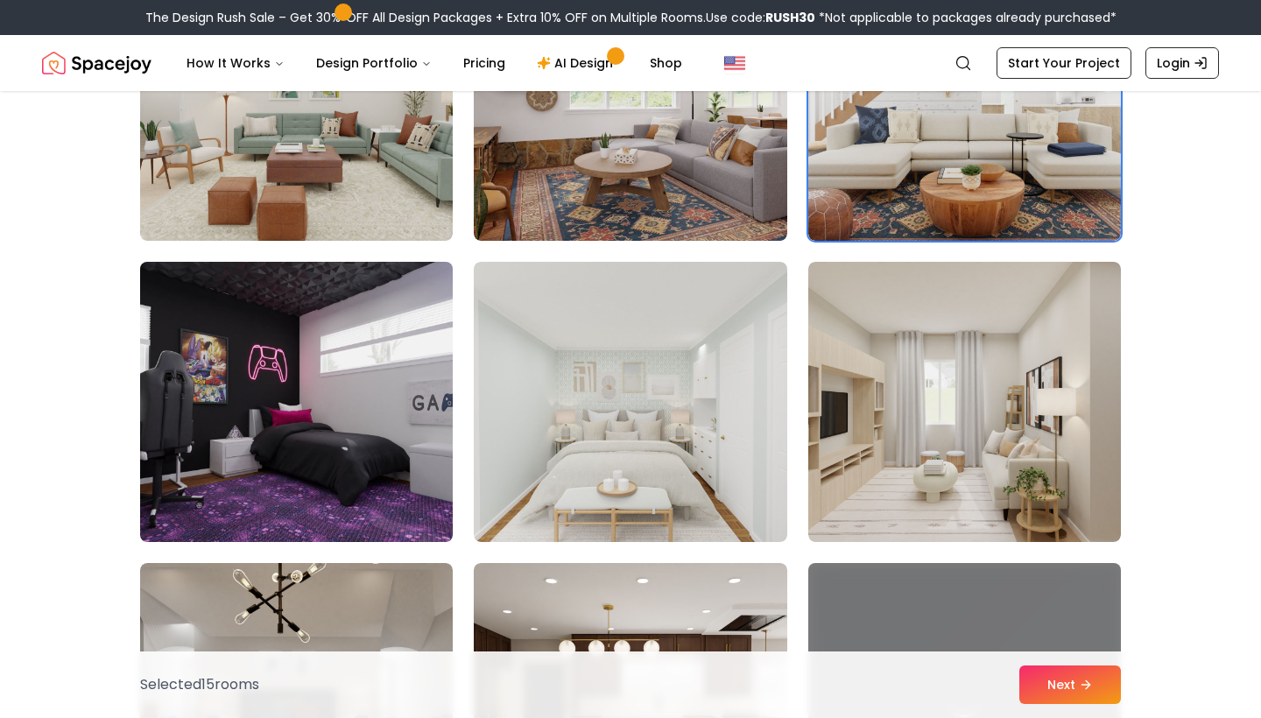
click at [275, 446] on img at bounding box center [296, 402] width 328 height 294
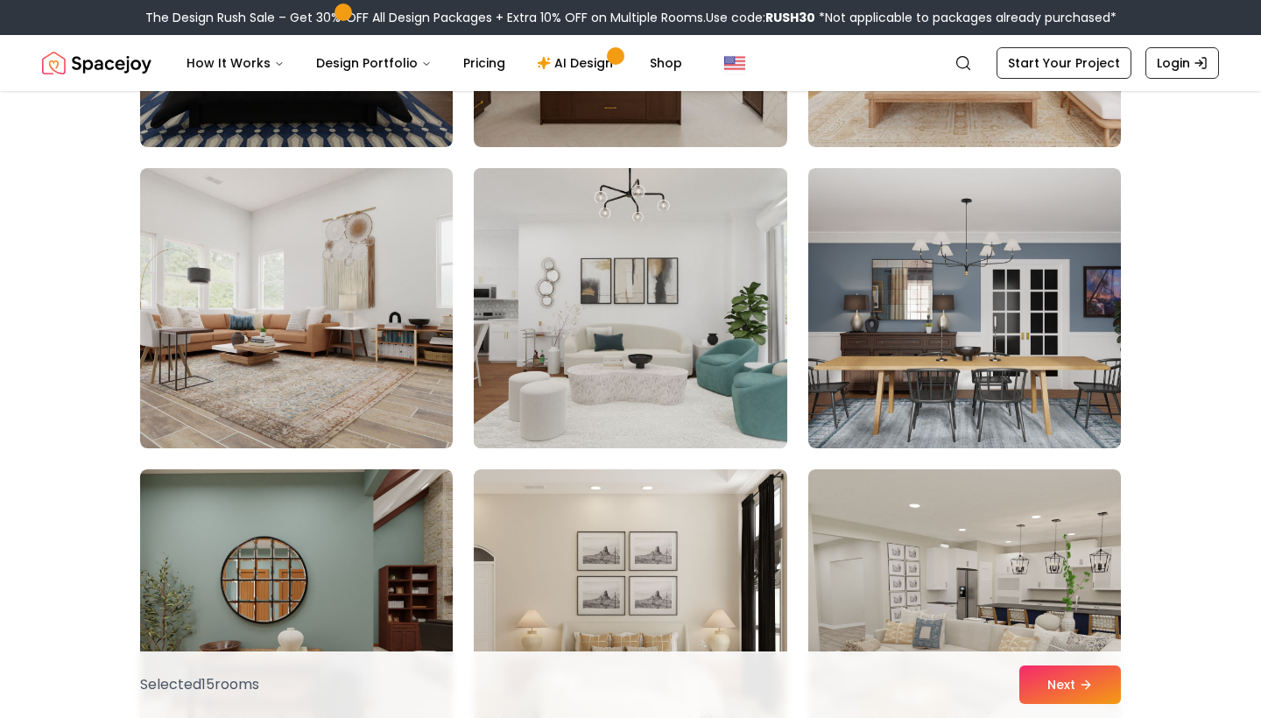
scroll to position [8323, 0]
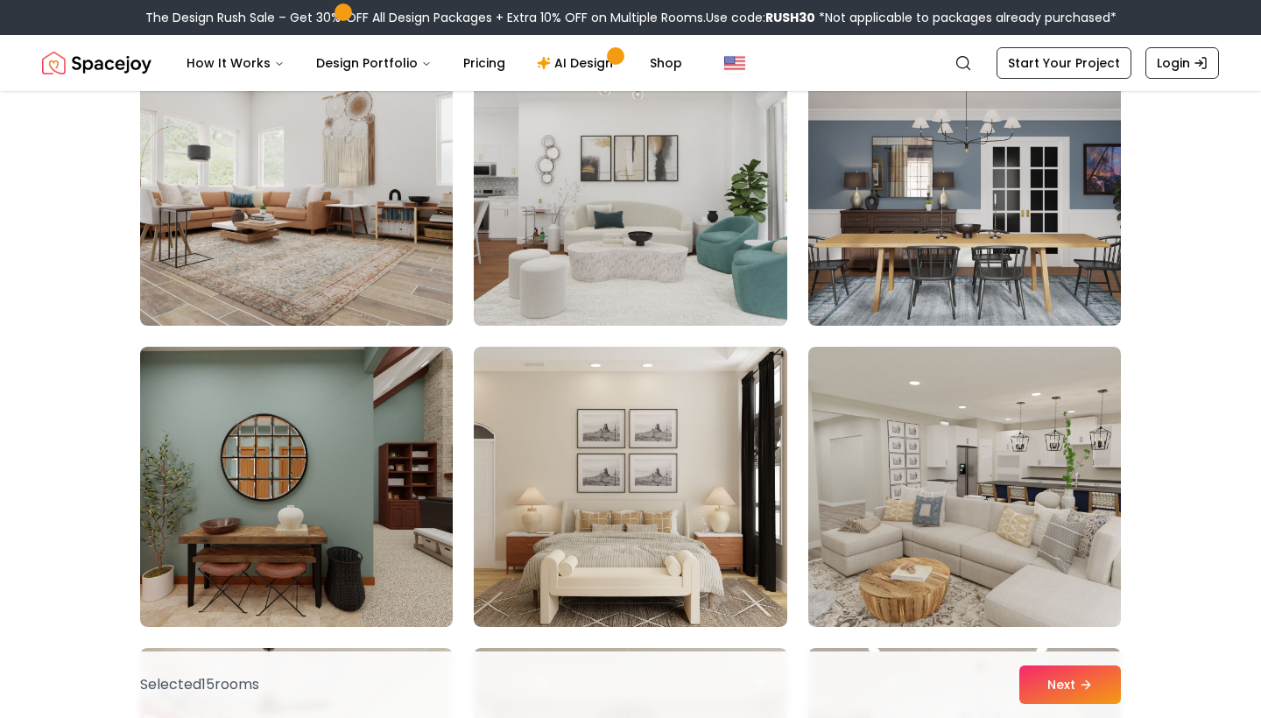
click at [668, 231] on img at bounding box center [630, 186] width 328 height 294
click at [651, 250] on img at bounding box center [630, 186] width 328 height 294
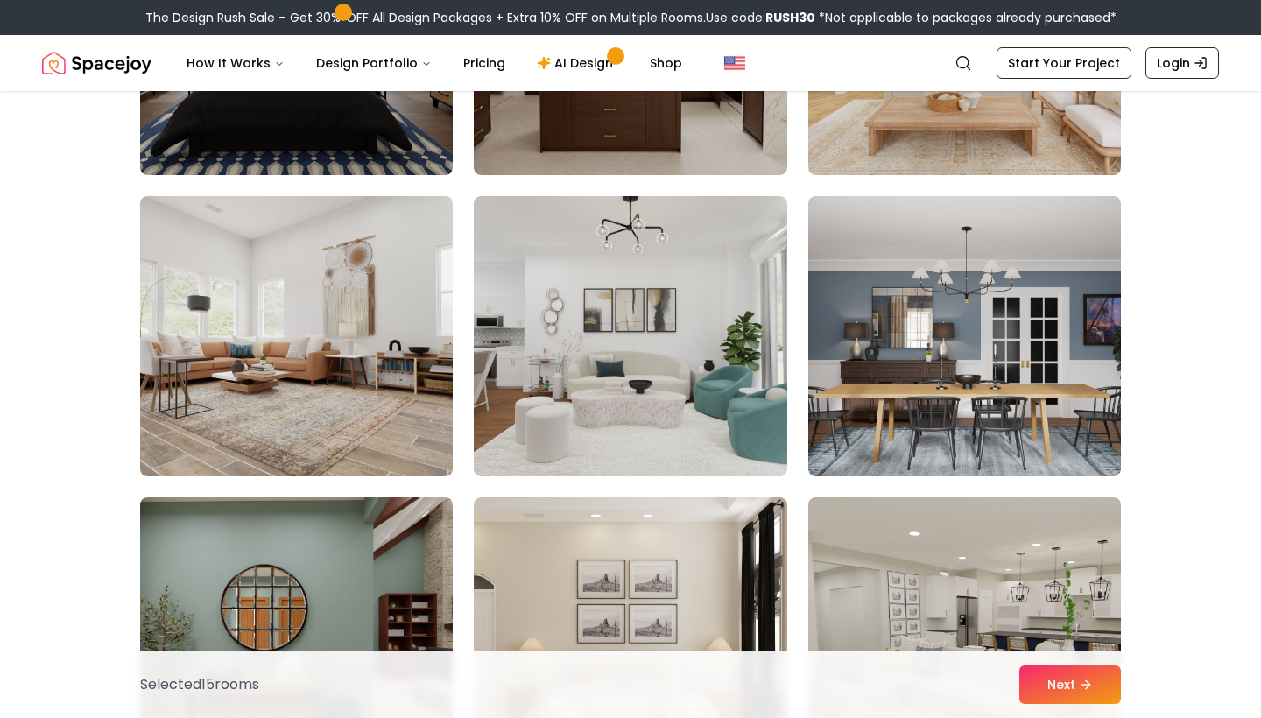
click at [614, 379] on img at bounding box center [630, 336] width 313 height 280
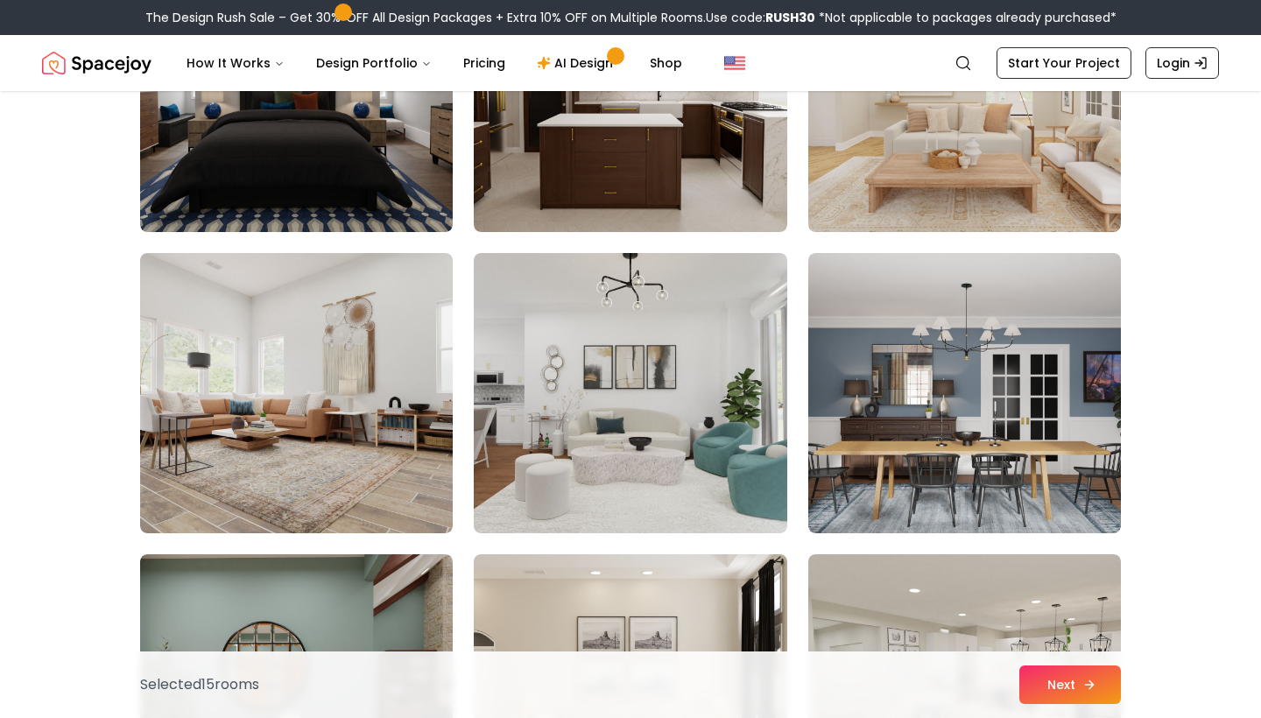
click at [1081, 694] on button "Next" at bounding box center [1070, 684] width 102 height 39
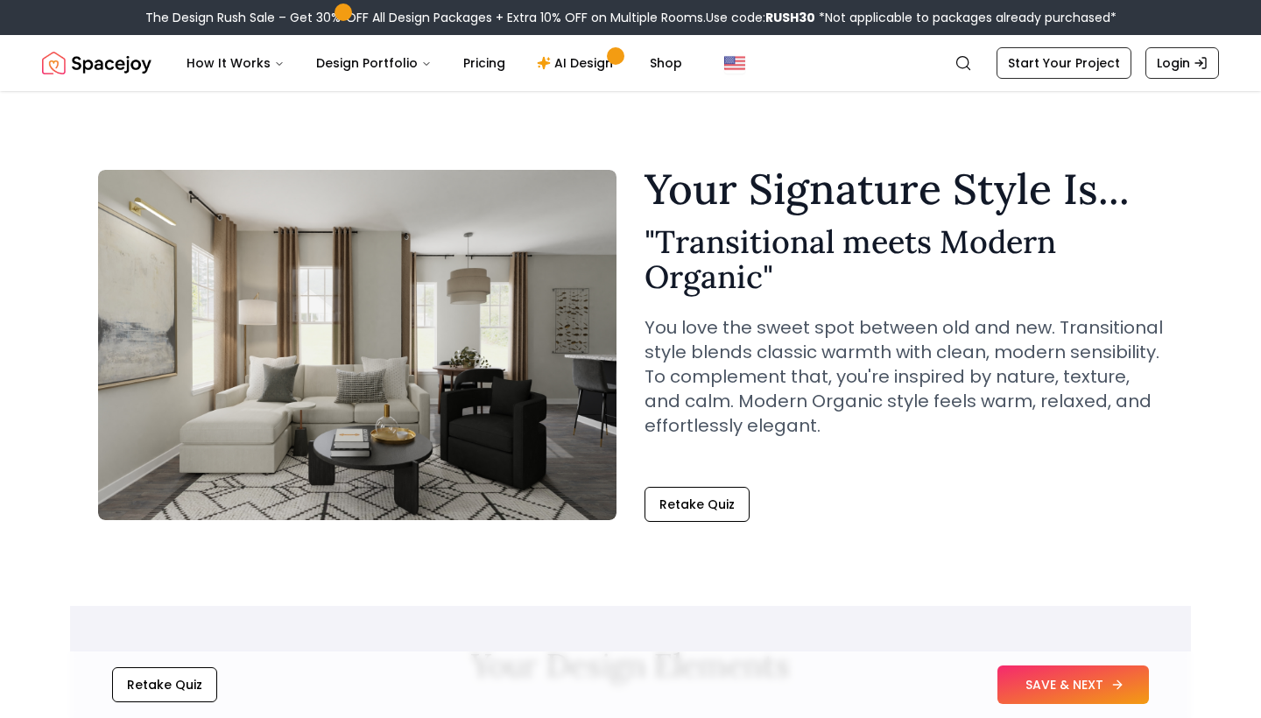
click at [1083, 702] on button "SAVE & NEXT" at bounding box center [1072, 684] width 151 height 39
